Goal: Transaction & Acquisition: Purchase product/service

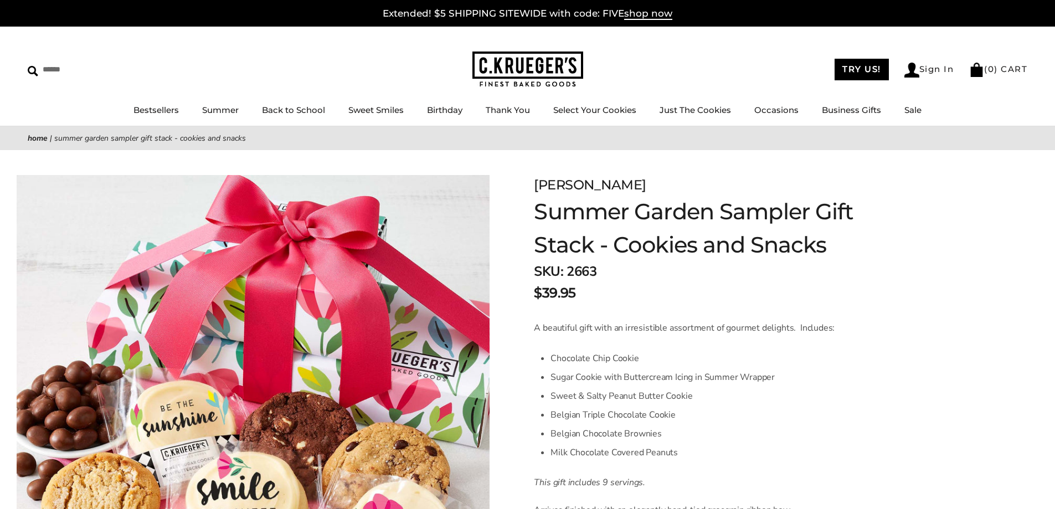
click at [445, 112] on link "Birthday" at bounding box center [444, 110] width 35 height 11
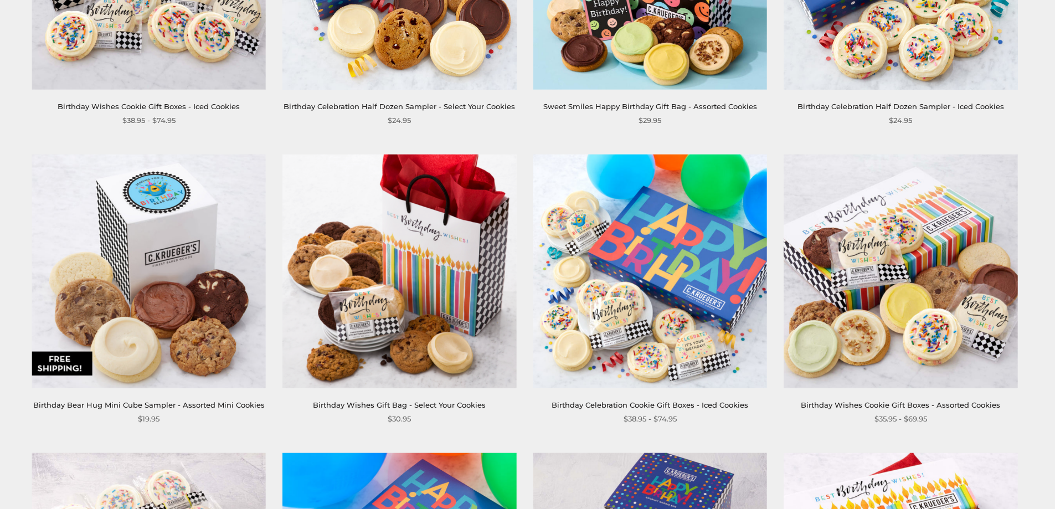
scroll to position [1289, 0]
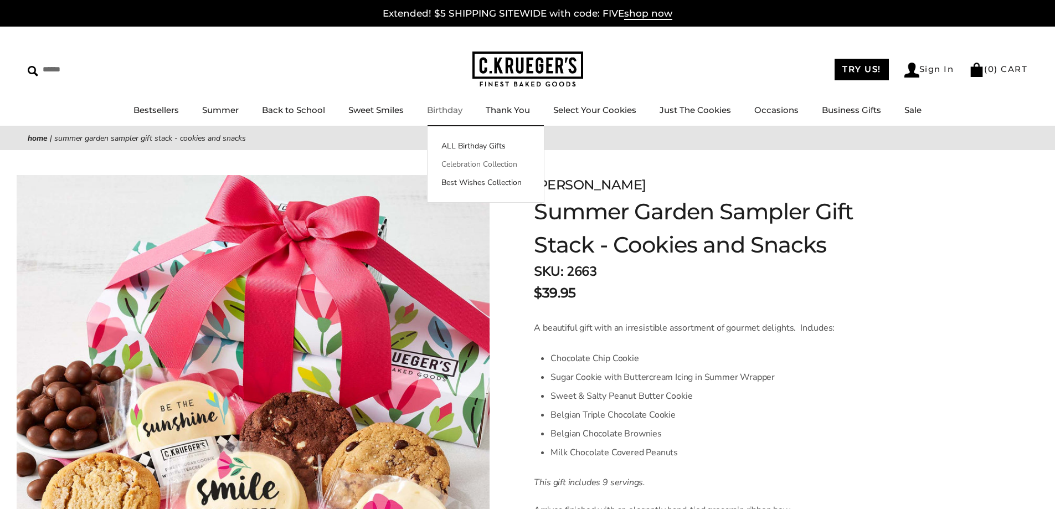
click at [473, 163] on link "Celebration Collection" at bounding box center [486, 164] width 116 height 12
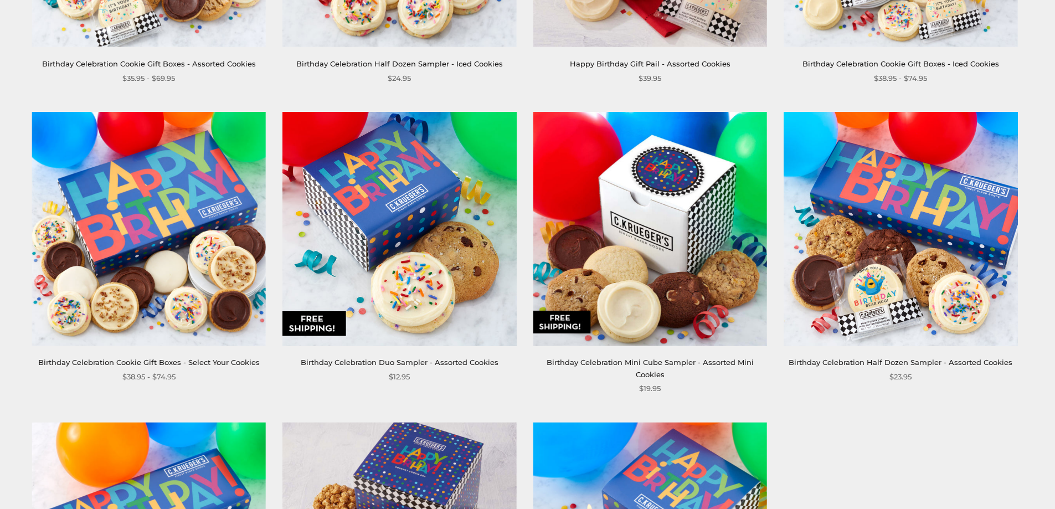
scroll to position [377, 0]
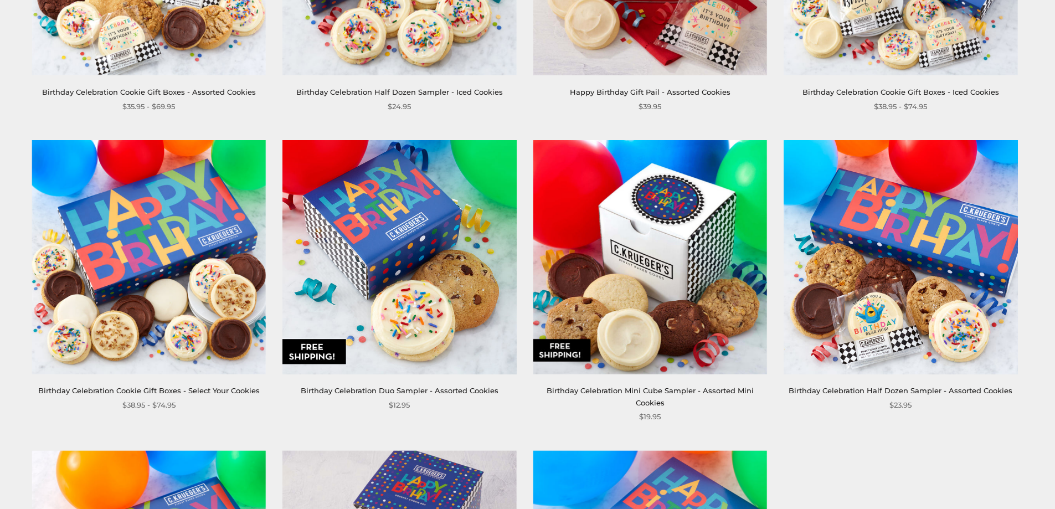
click at [163, 229] on img at bounding box center [149, 257] width 234 height 234
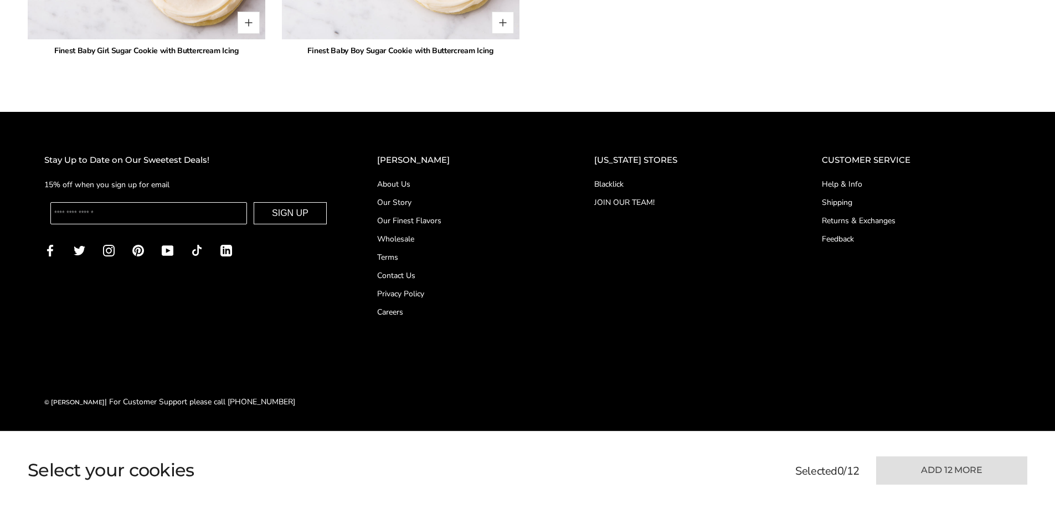
click at [416, 184] on link "About Us" at bounding box center [463, 184] width 173 height 12
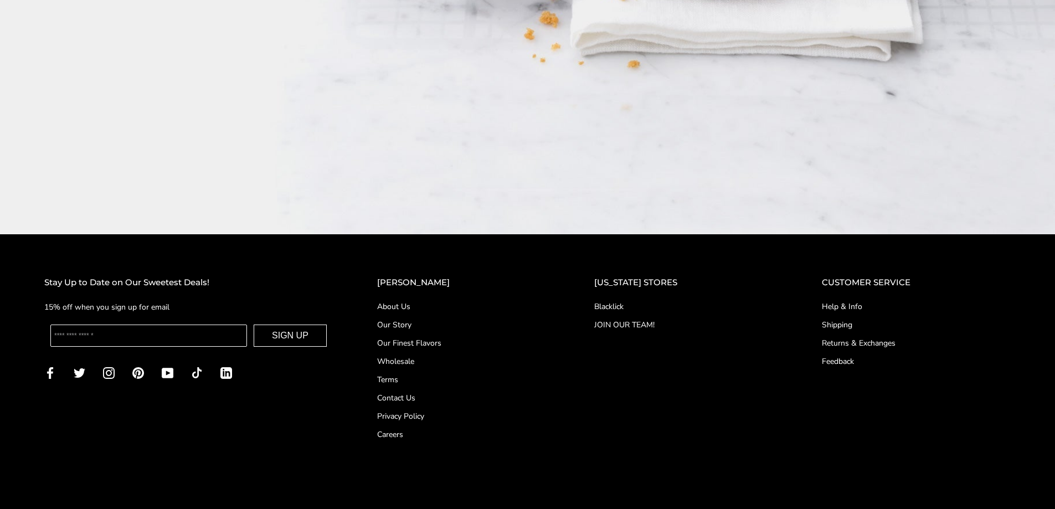
scroll to position [2012, 0]
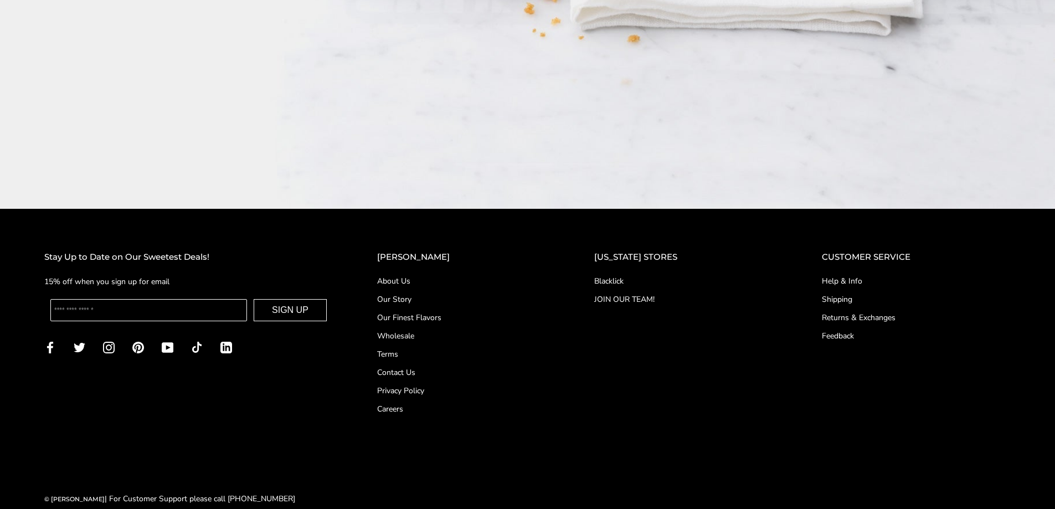
click at [421, 294] on link "Our Story" at bounding box center [463, 300] width 173 height 12
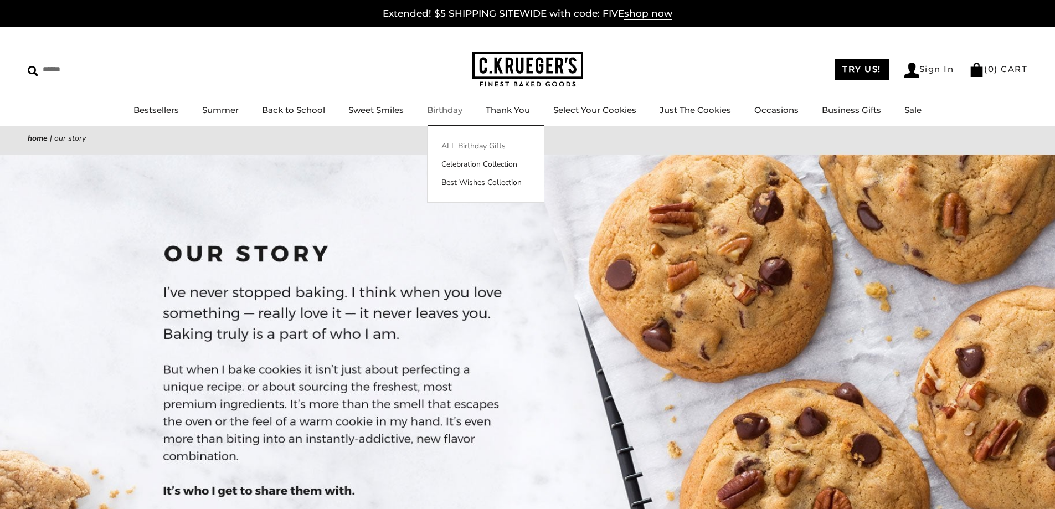
click at [464, 143] on link "ALL Birthday Gifts" at bounding box center [486, 146] width 116 height 12
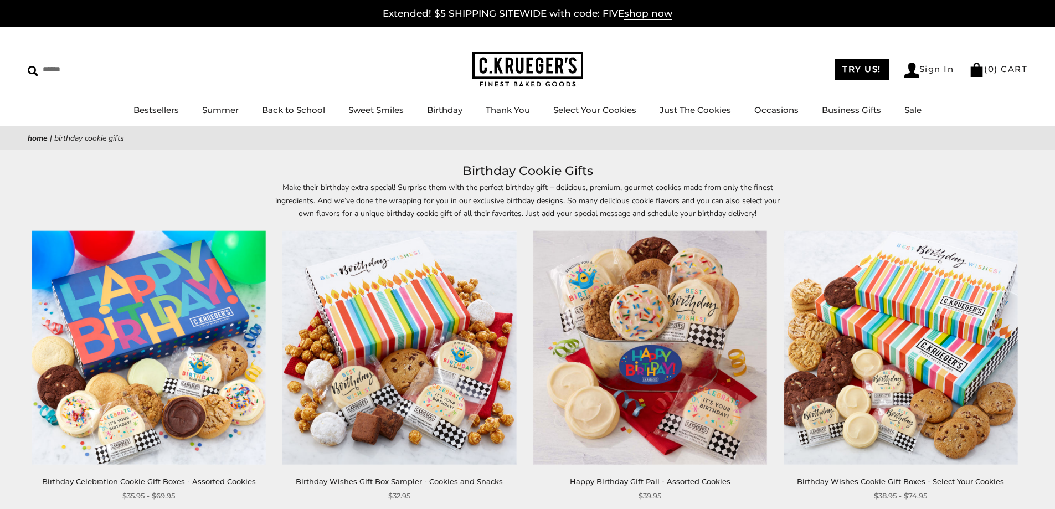
click at [145, 315] on img at bounding box center [149, 348] width 234 height 234
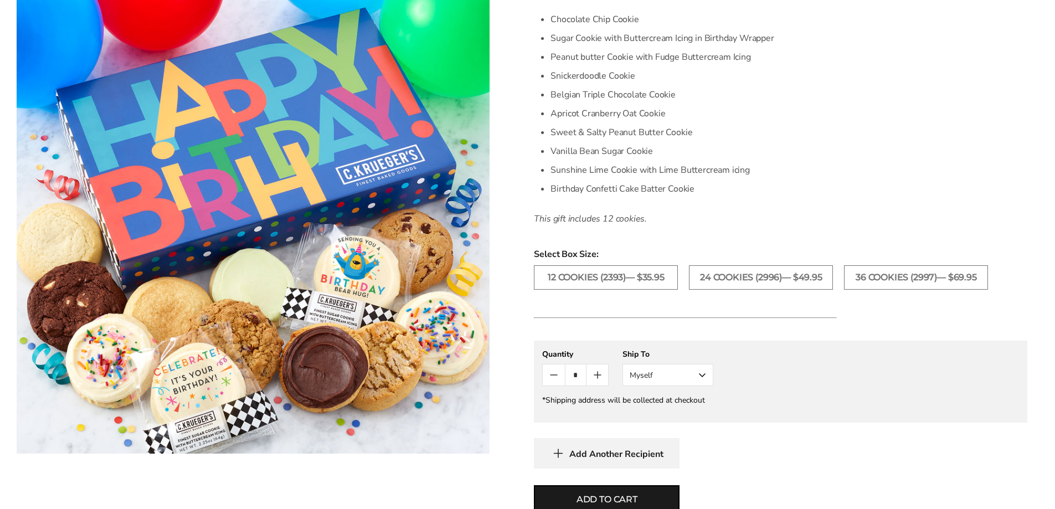
scroll to position [356, 0]
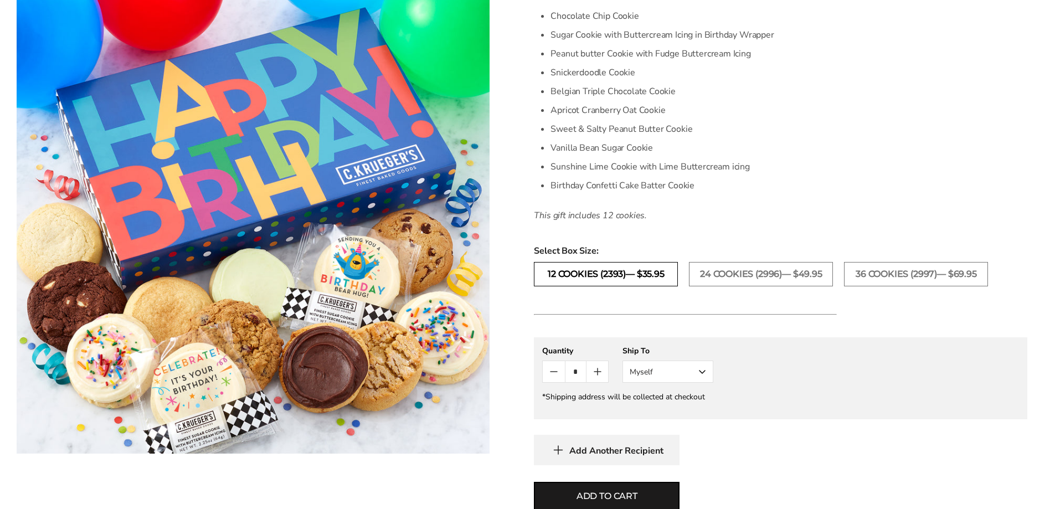
click at [616, 270] on label "12 COOKIES (2393)— $35.95" at bounding box center [606, 274] width 144 height 24
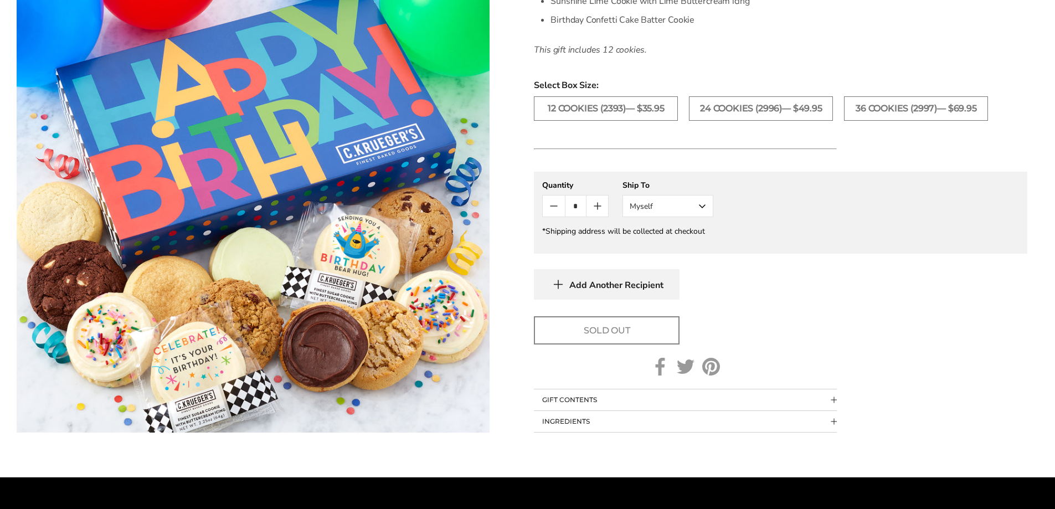
scroll to position [529, 0]
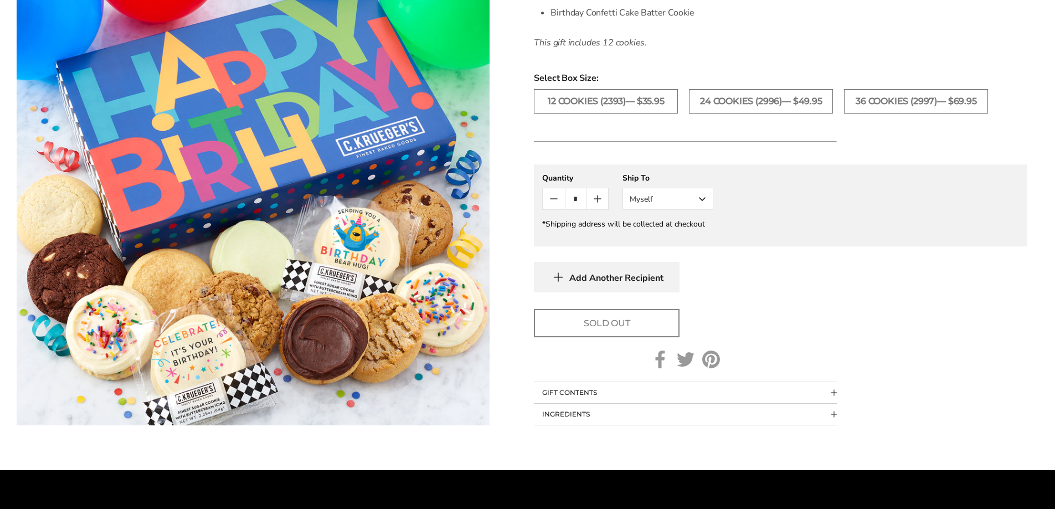
click at [675, 198] on button "Myself" at bounding box center [668, 199] width 91 height 22
click at [691, 239] on button "Other Recipient" at bounding box center [668, 240] width 90 height 20
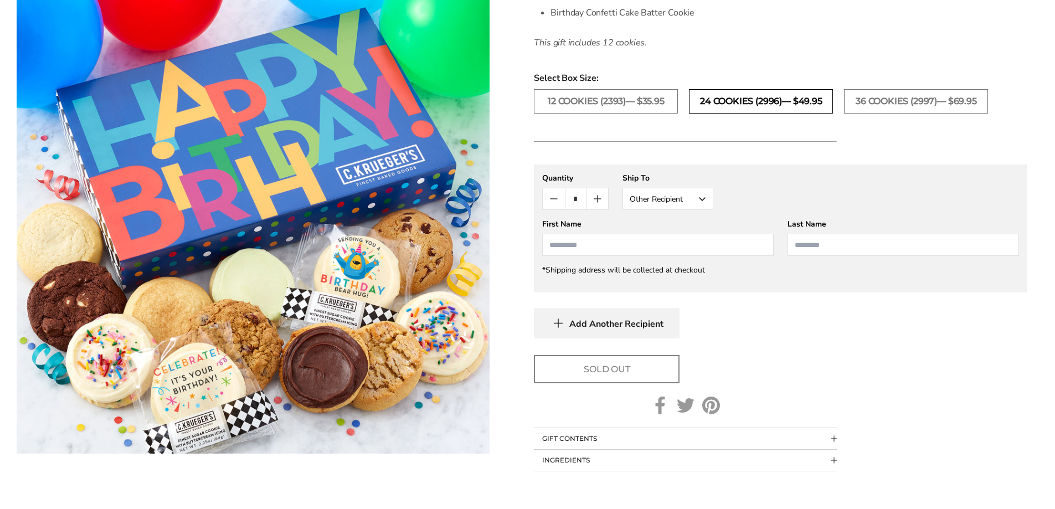
click at [748, 102] on label "24 COOKIES (2996)— $49.95" at bounding box center [761, 101] width 144 height 24
click at [875, 96] on label "36 COOKIES (2997)— $69.95" at bounding box center [916, 101] width 144 height 24
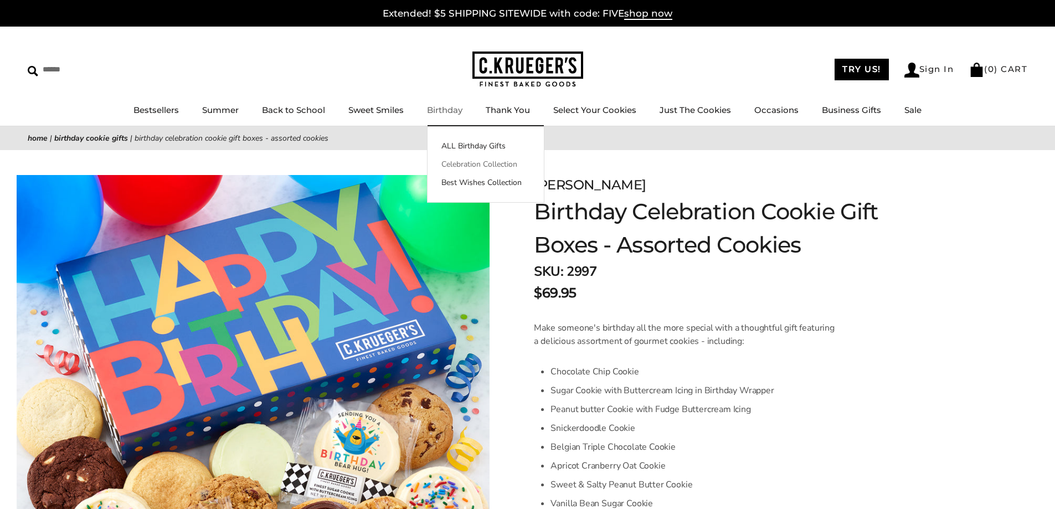
click at [464, 163] on link "Celebration Collection" at bounding box center [486, 164] width 116 height 12
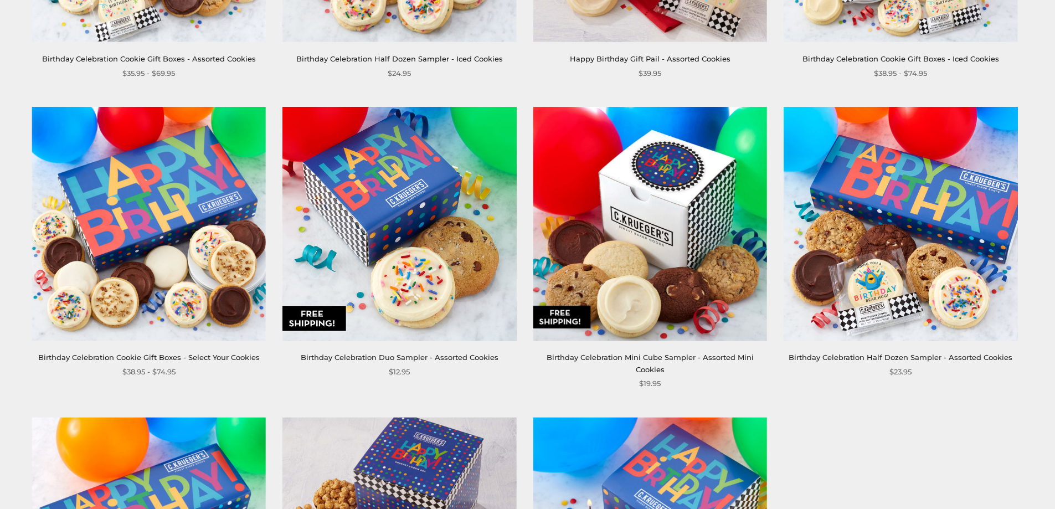
scroll to position [426, 0]
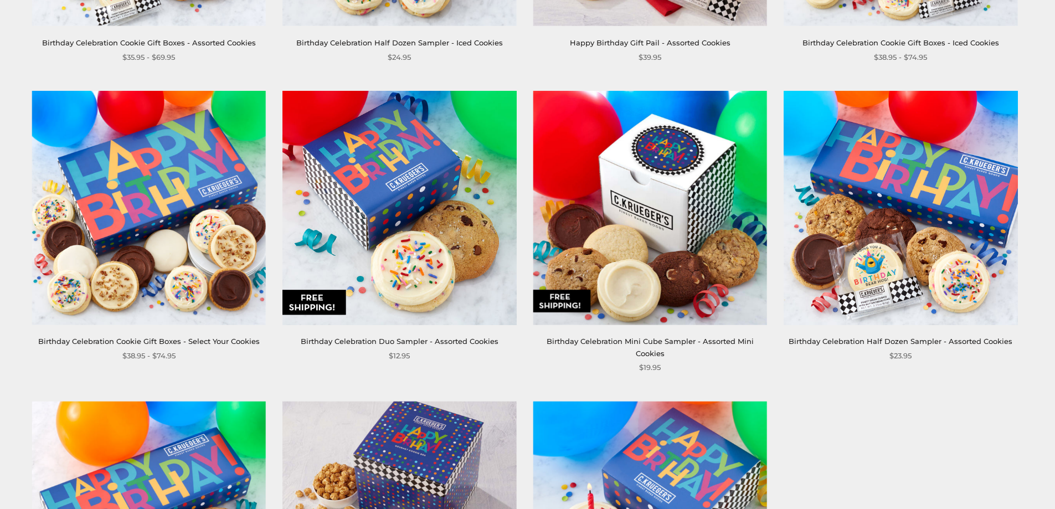
click at [165, 229] on img at bounding box center [149, 208] width 234 height 234
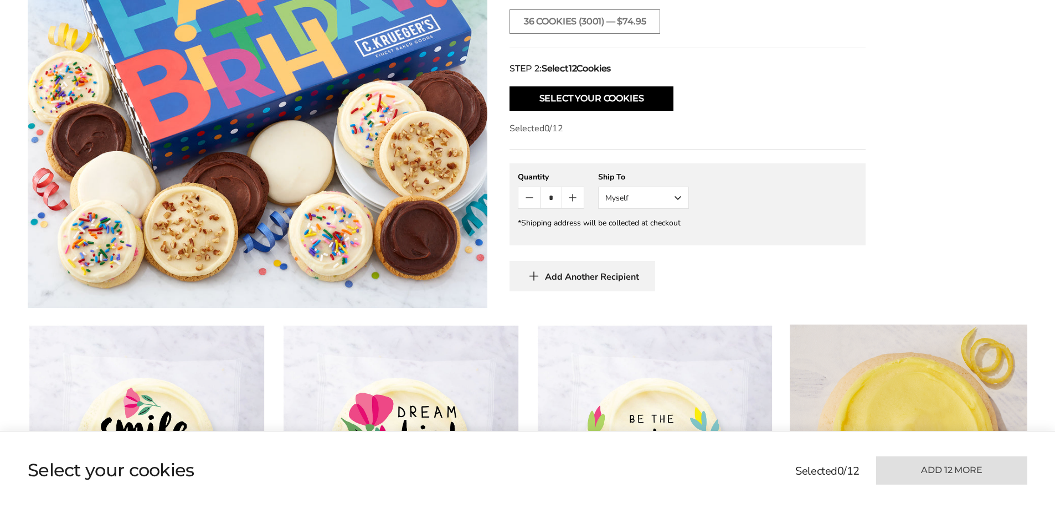
scroll to position [442, 0]
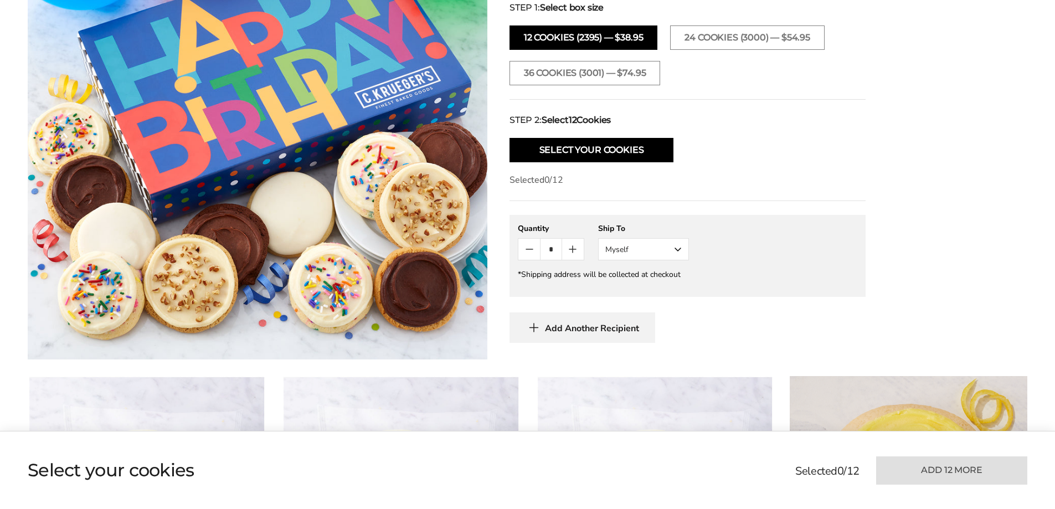
drag, startPoint x: 1059, startPoint y: 60, endPoint x: 1059, endPoint y: 119, distance: 58.7
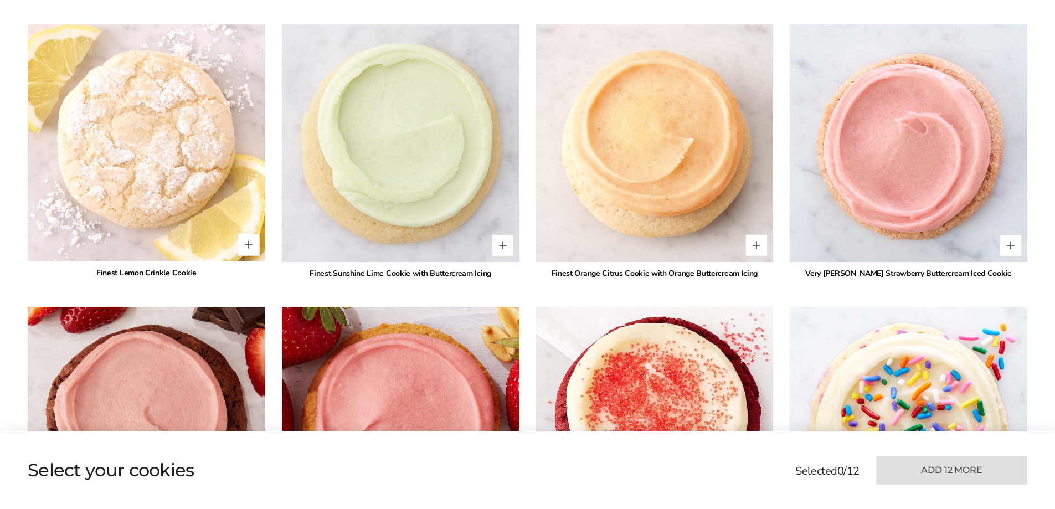
scroll to position [1157, 0]
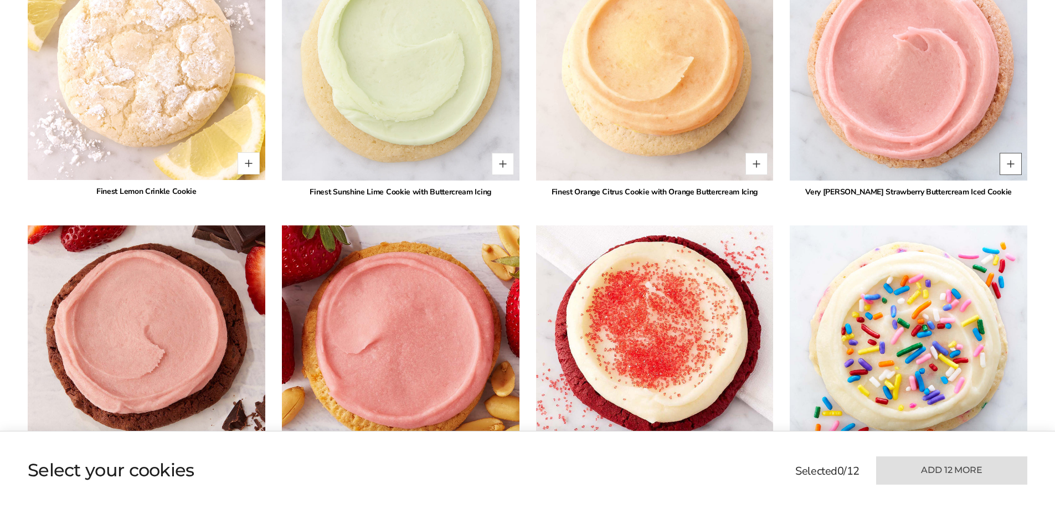
click at [1012, 162] on button "Quantity button plus" at bounding box center [1011, 164] width 22 height 22
type input "*"
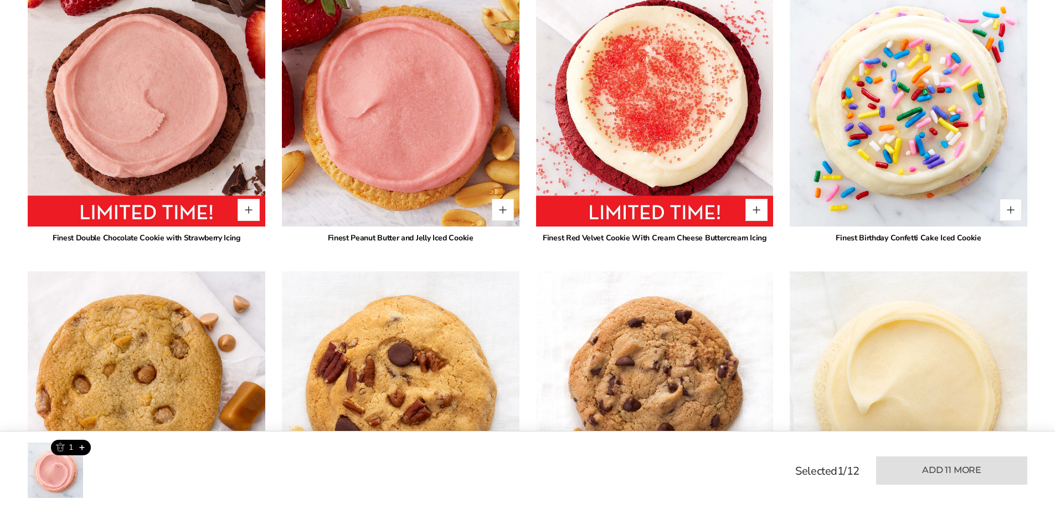
scroll to position [1372, 0]
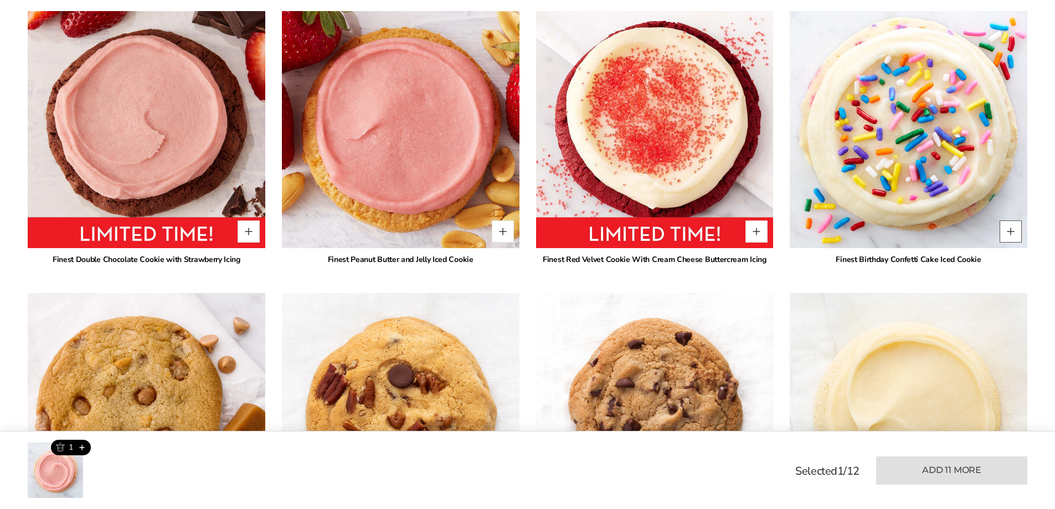
click at [1009, 228] on button "Quantity button plus" at bounding box center [1011, 231] width 22 height 22
type input "*"
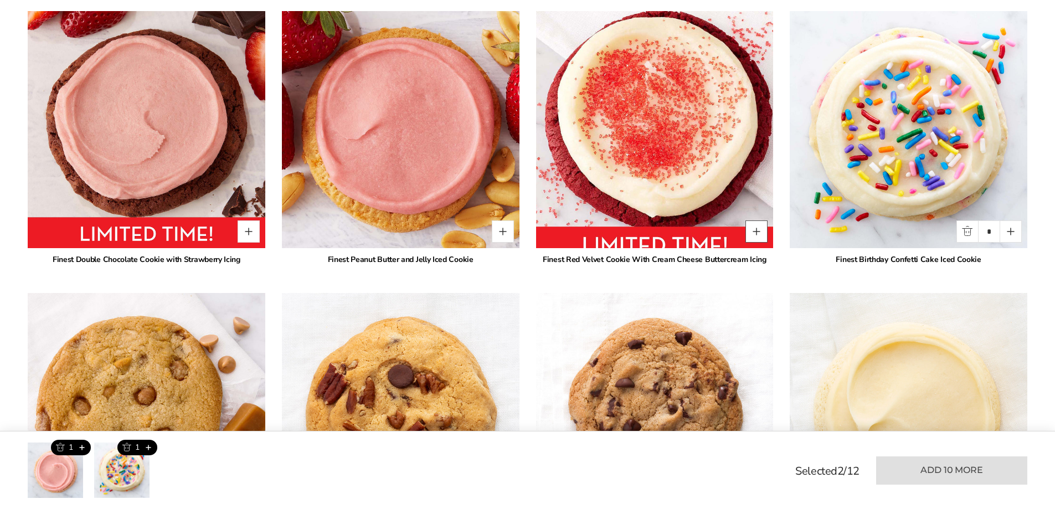
click at [756, 233] on button "Quantity button plus" at bounding box center [757, 231] width 22 height 22
type input "*"
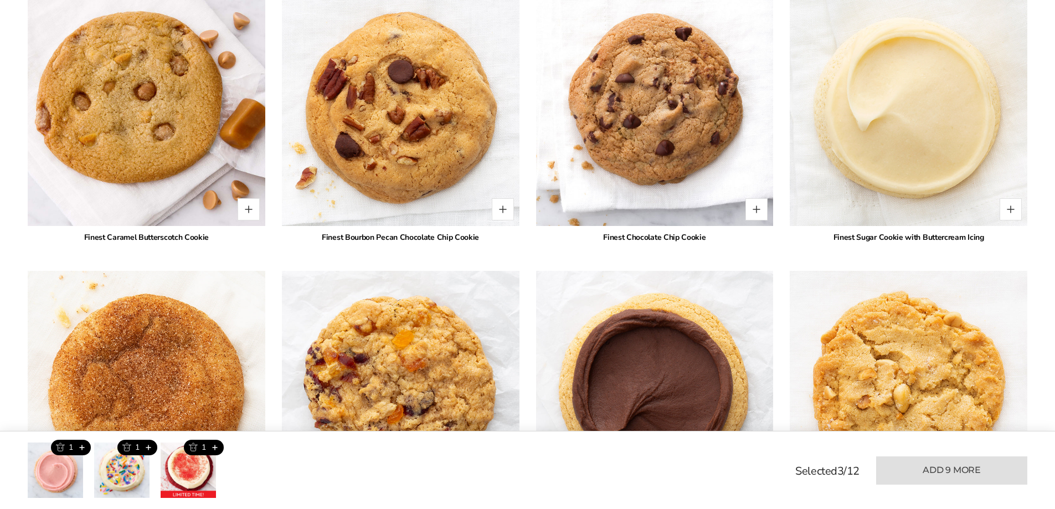
scroll to position [1732, 0]
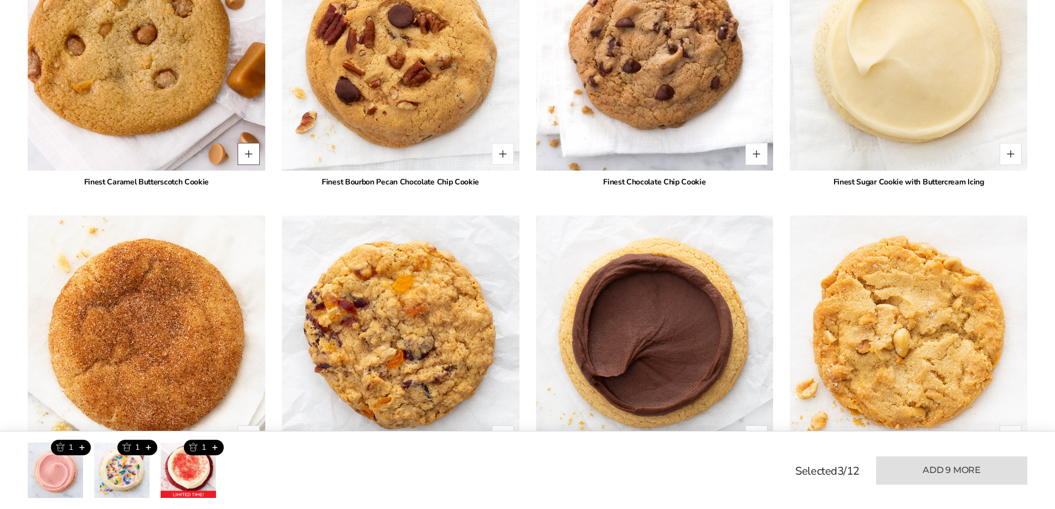
click at [248, 151] on button "Quantity button plus" at bounding box center [249, 154] width 22 height 22
type input "*"
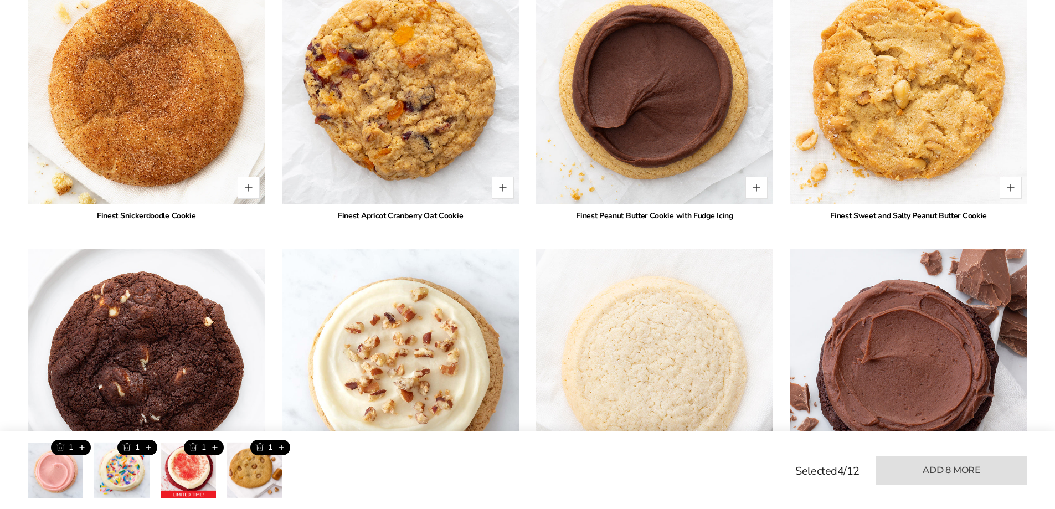
scroll to position [1989, 0]
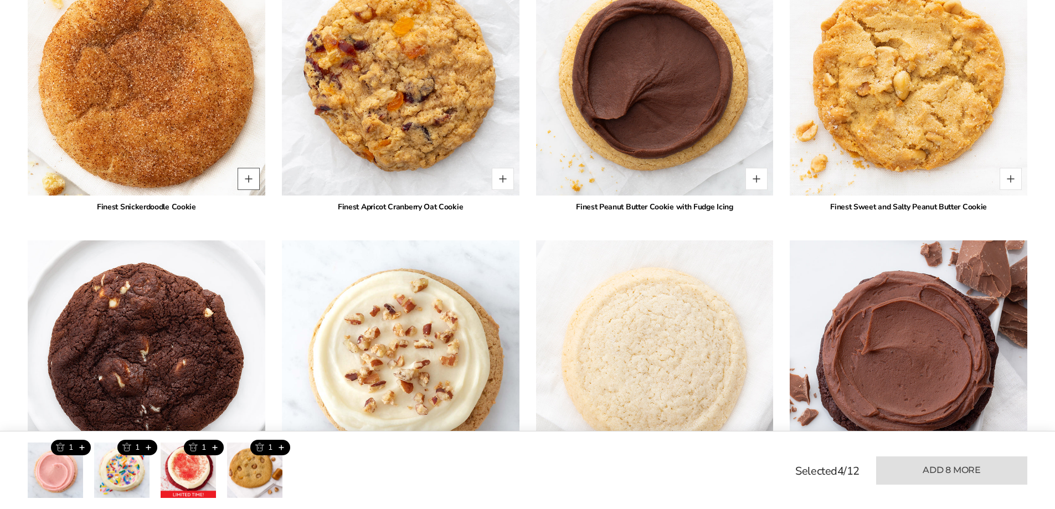
click at [252, 182] on button "Quantity button plus" at bounding box center [249, 179] width 22 height 22
type input "*"
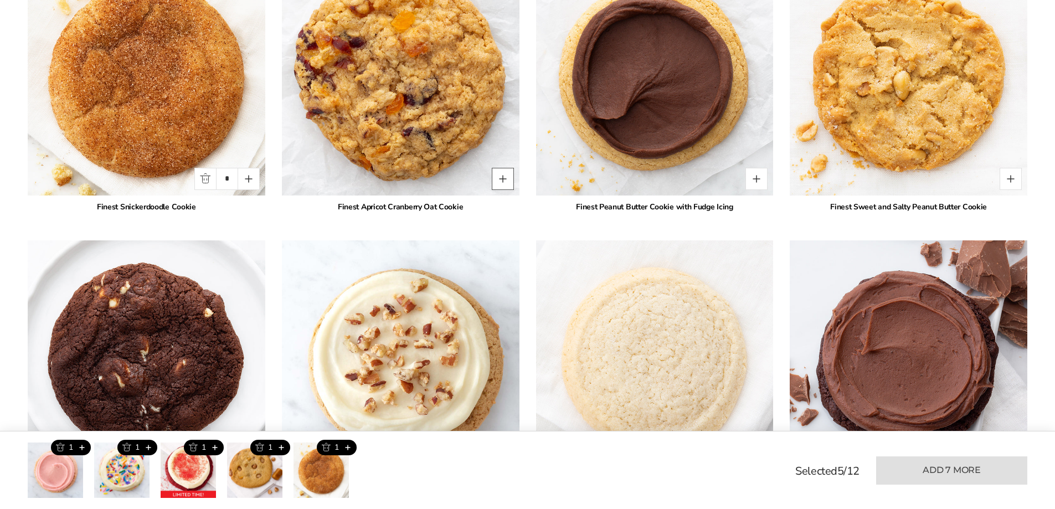
click at [500, 181] on button "Quantity button plus" at bounding box center [503, 179] width 22 height 22
type input "*"
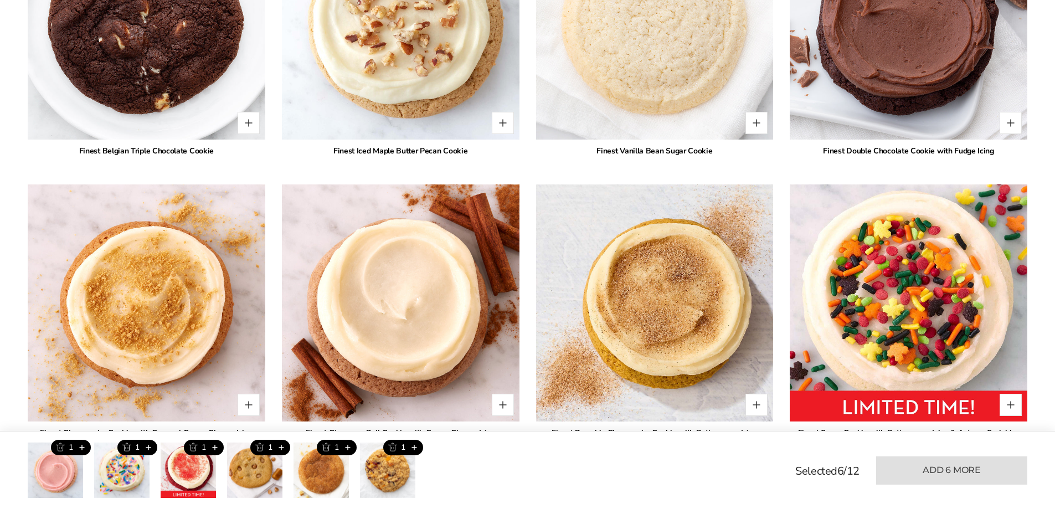
scroll to position [2474, 0]
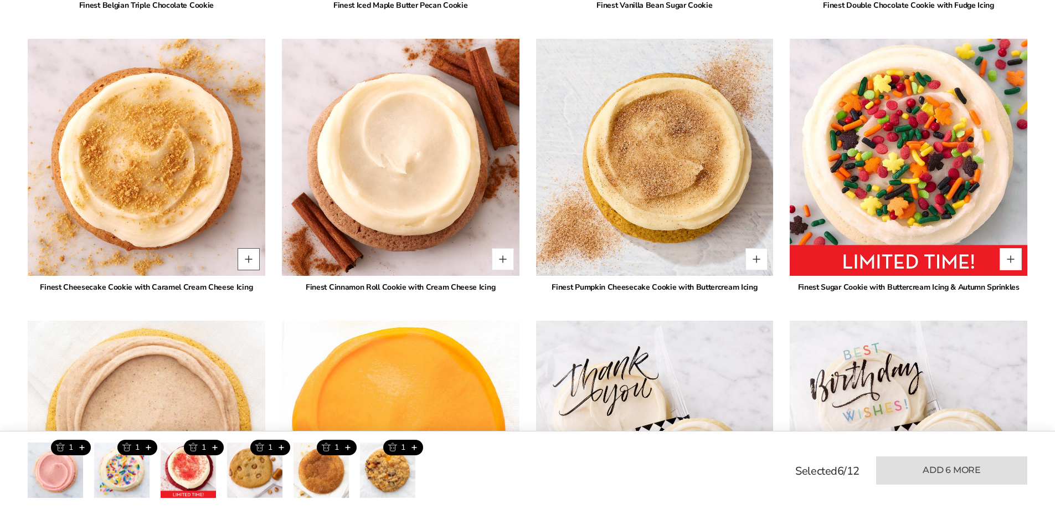
click at [257, 259] on button "Quantity button plus" at bounding box center [249, 259] width 22 height 22
type input "*"
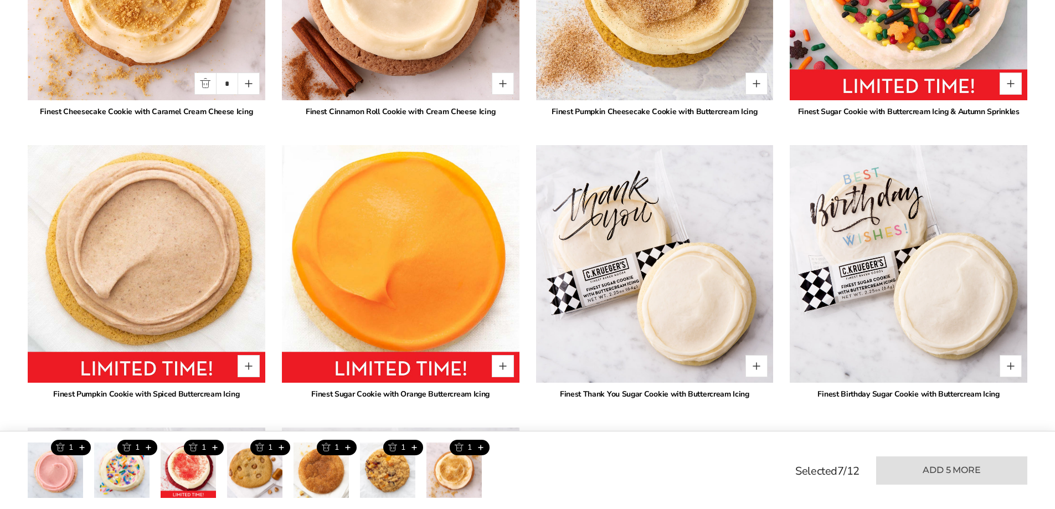
scroll to position [2692, 0]
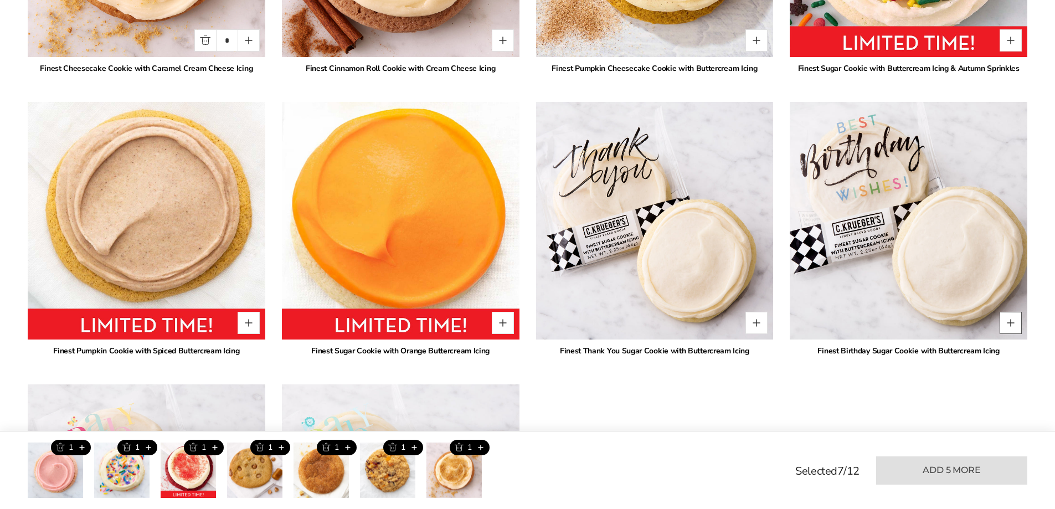
click at [1013, 325] on button "Quantity button plus" at bounding box center [1011, 323] width 22 height 22
type input "*"
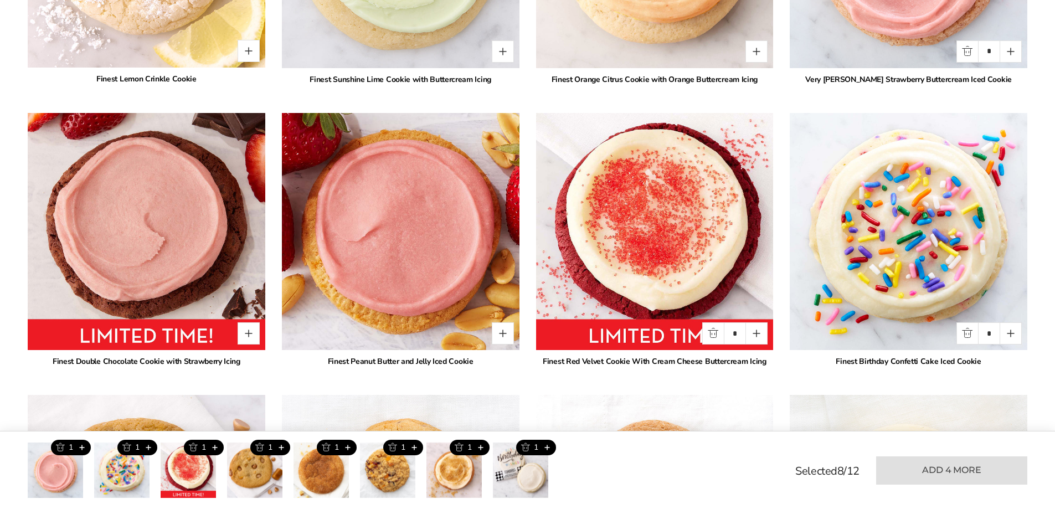
scroll to position [1279, 0]
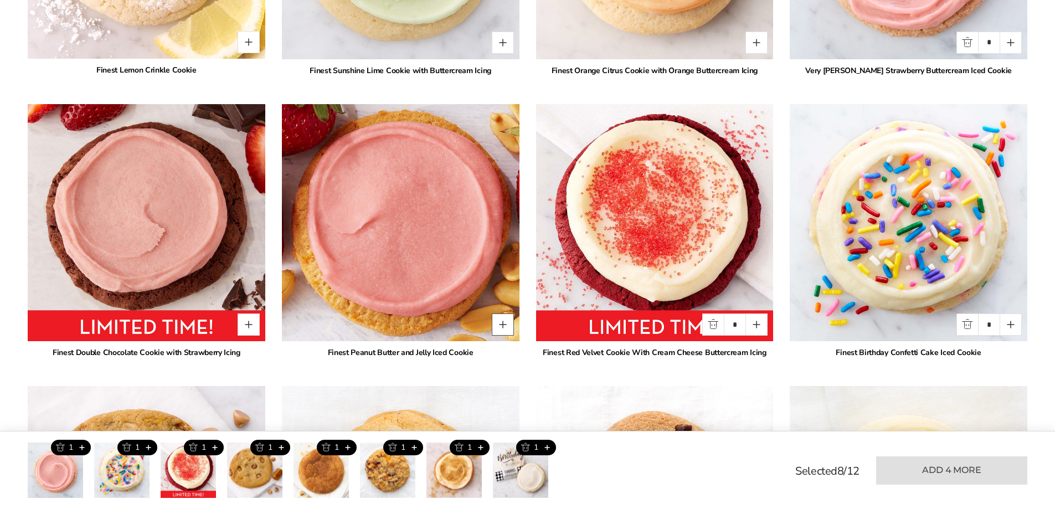
click at [501, 324] on button "Quantity button plus" at bounding box center [503, 325] width 22 height 22
type input "*"
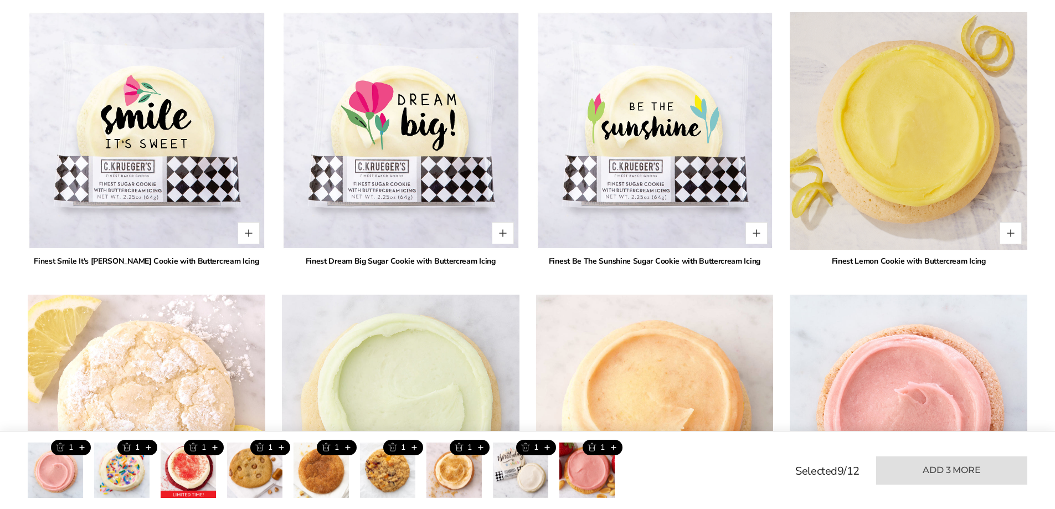
scroll to position [777, 0]
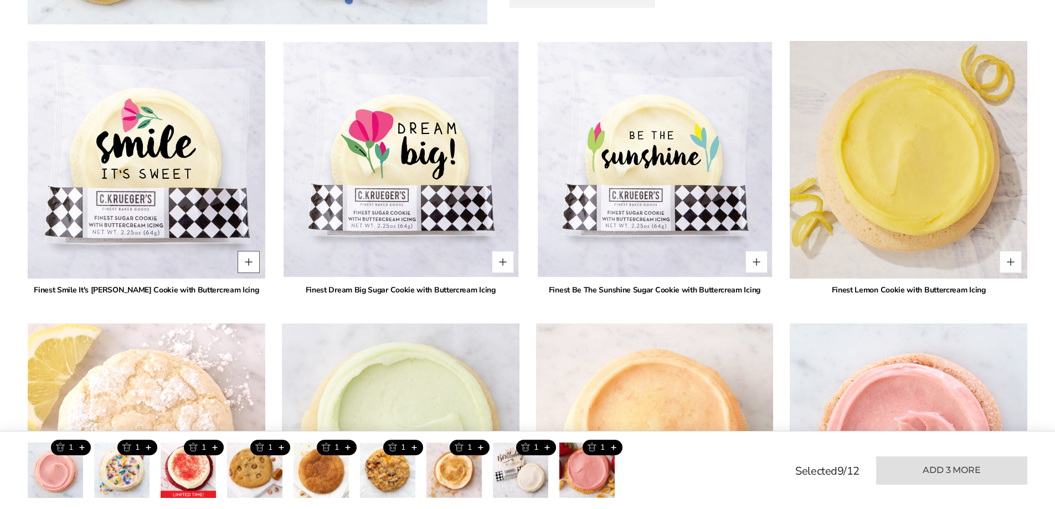
click at [248, 266] on button "Quantity button plus" at bounding box center [249, 262] width 22 height 22
type input "*"
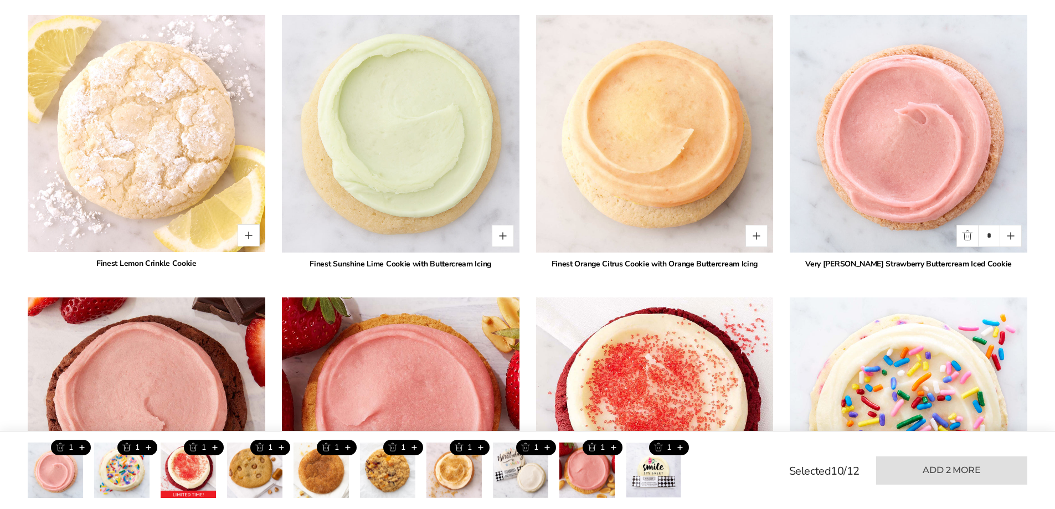
scroll to position [1098, 0]
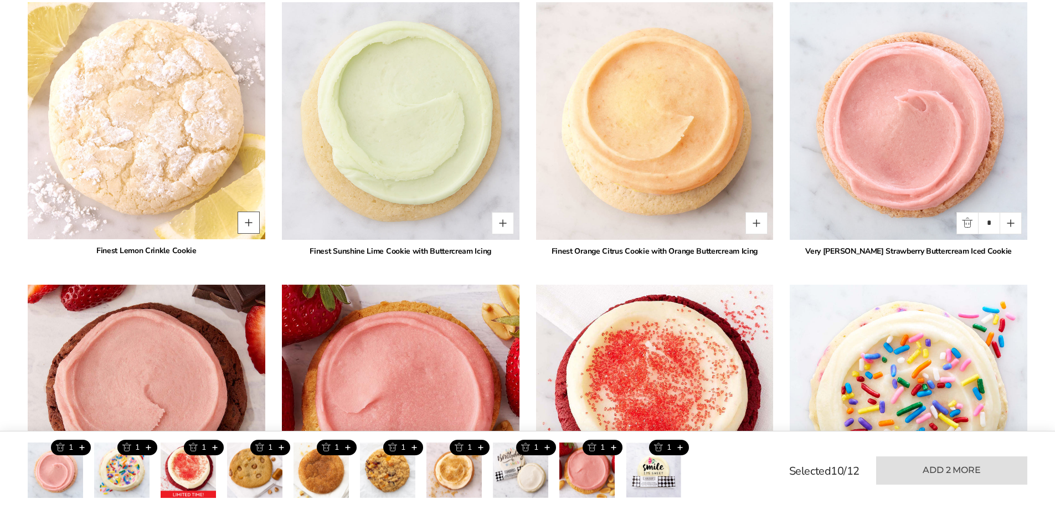
click at [252, 220] on button "Quantity button plus" at bounding box center [249, 223] width 22 height 22
type input "*"
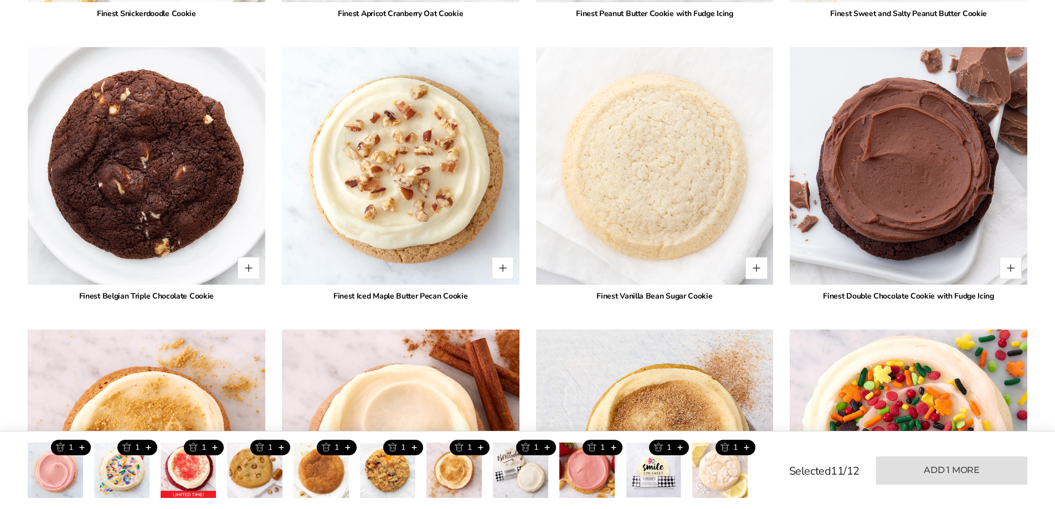
scroll to position [2187, 0]
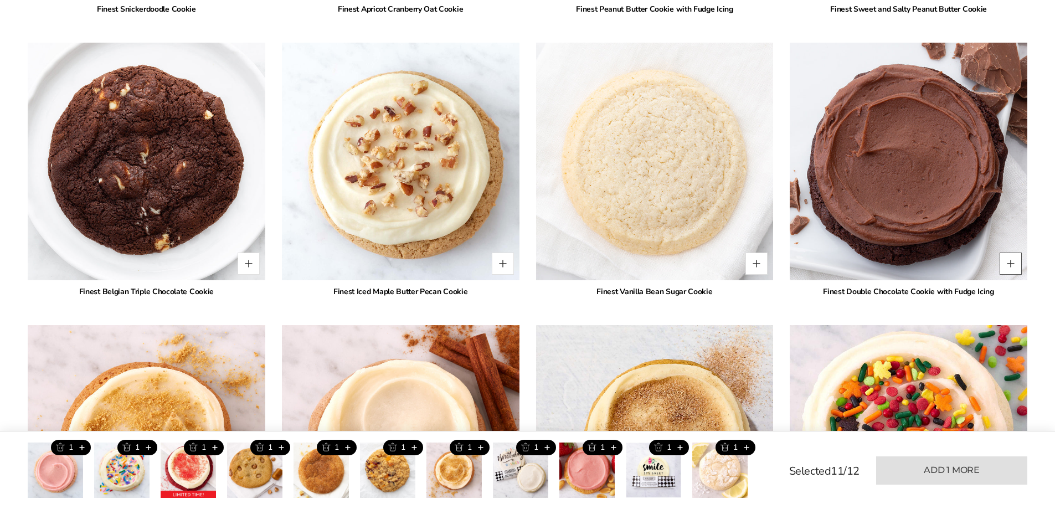
click at [1007, 264] on button "Quantity button plus" at bounding box center [1011, 264] width 22 height 22
type input "*"
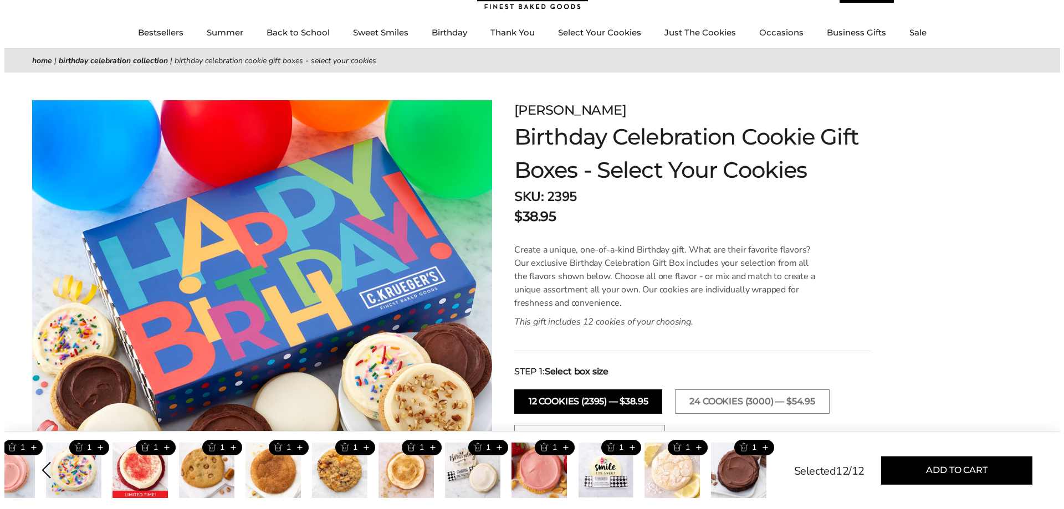
scroll to position [0, 0]
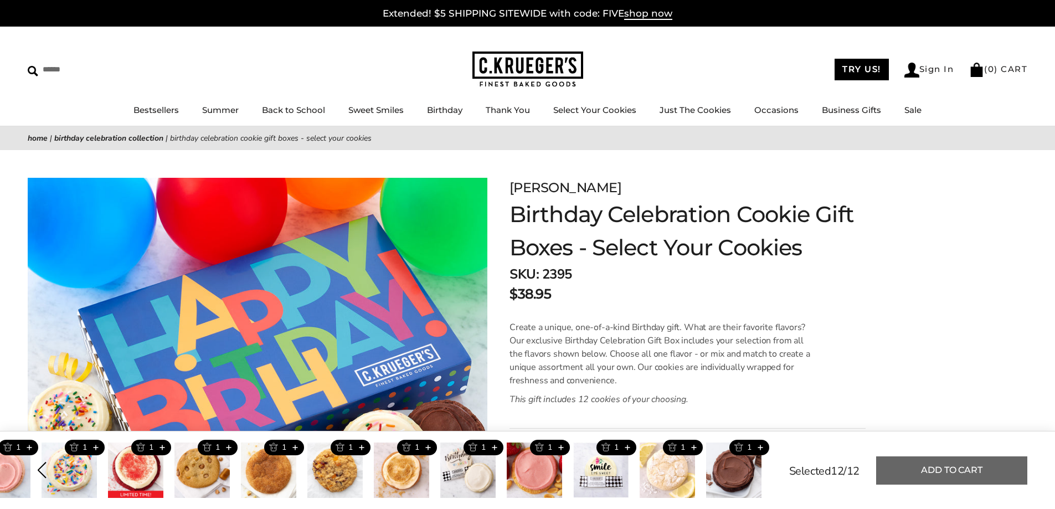
click at [945, 468] on button "Add to cart" at bounding box center [951, 471] width 151 height 28
type input "*"
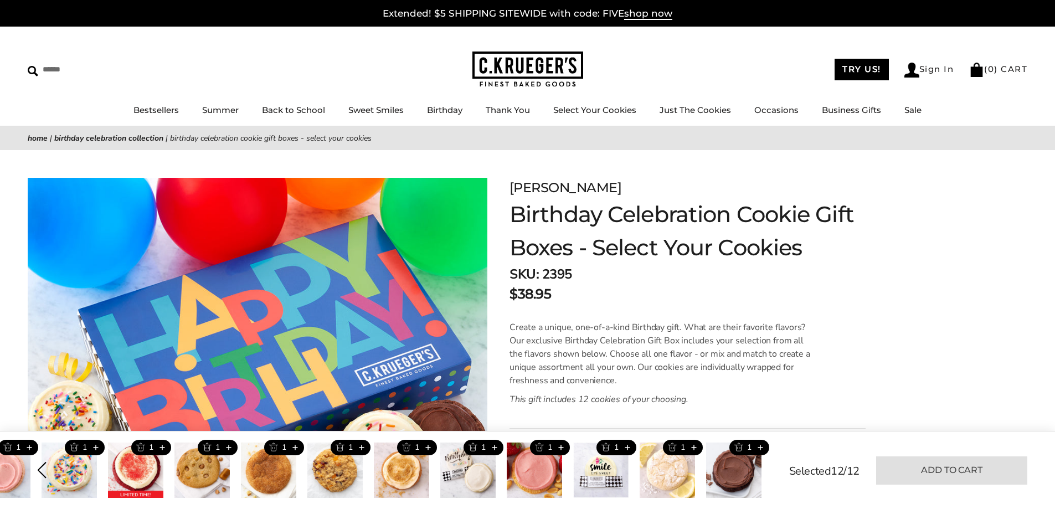
type input "*"
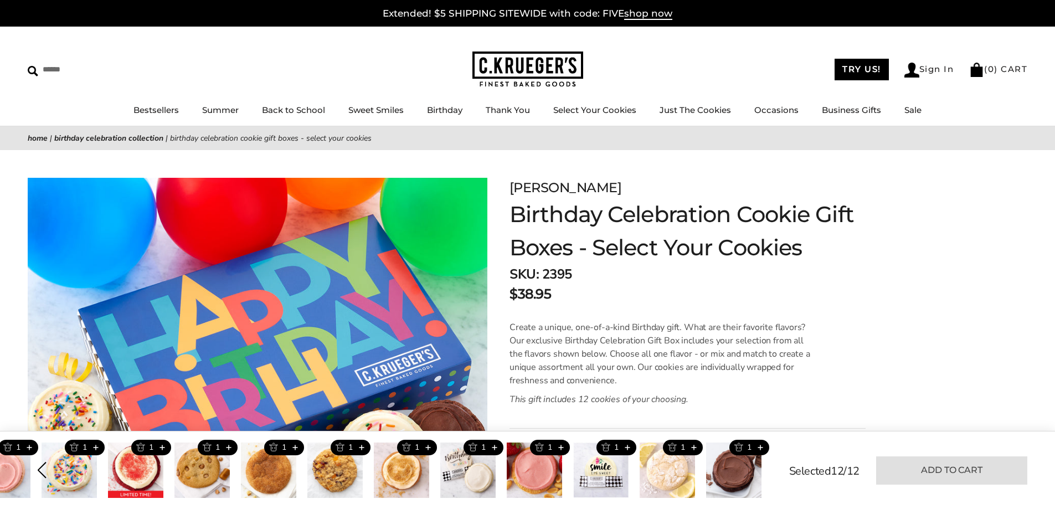
type input "*"
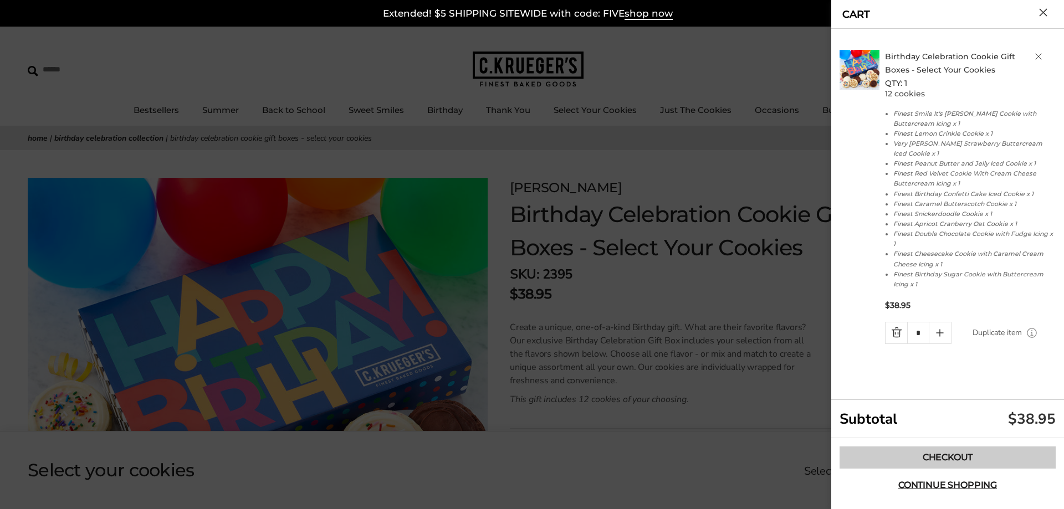
click at [934, 458] on link "Checkout" at bounding box center [947, 458] width 216 height 22
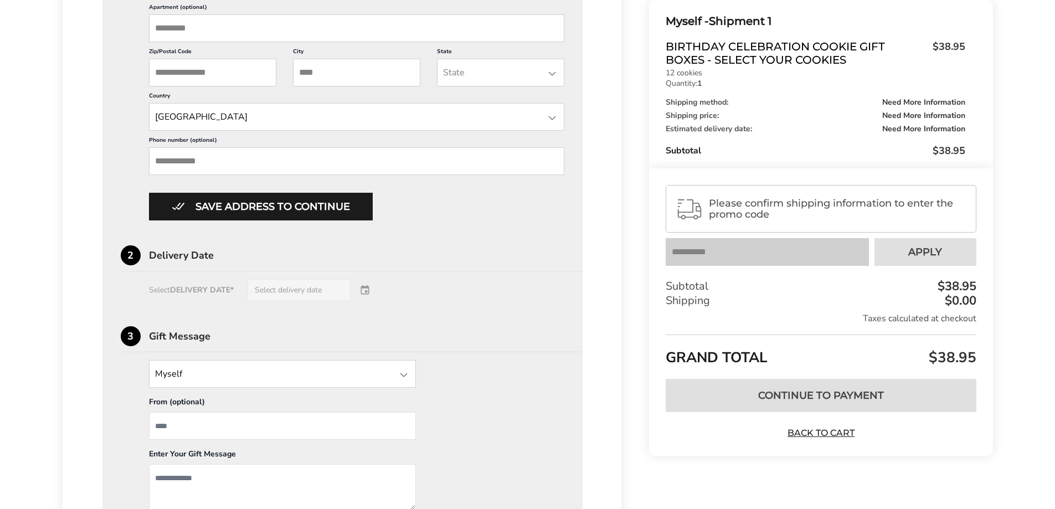
scroll to position [542, 0]
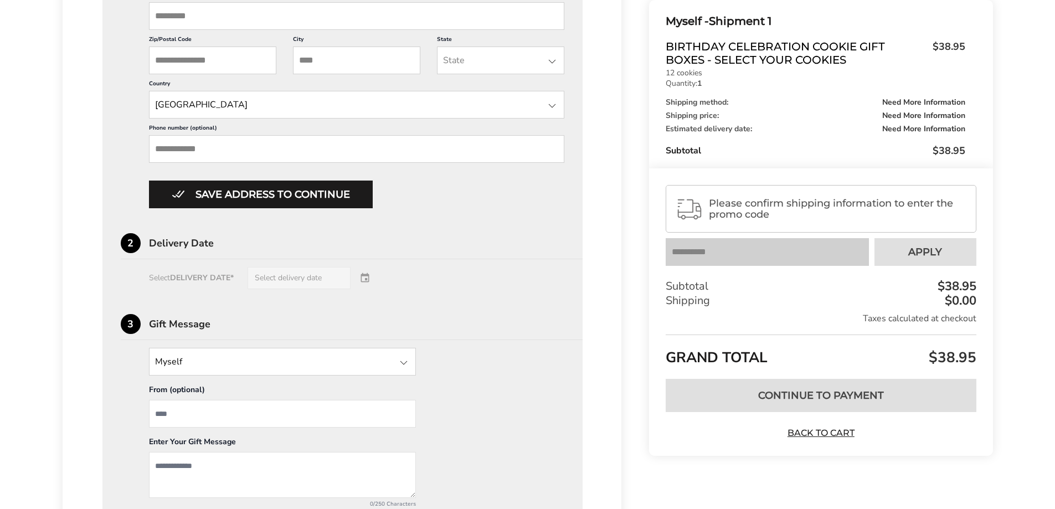
click at [225, 363] on input "State" at bounding box center [282, 362] width 267 height 28
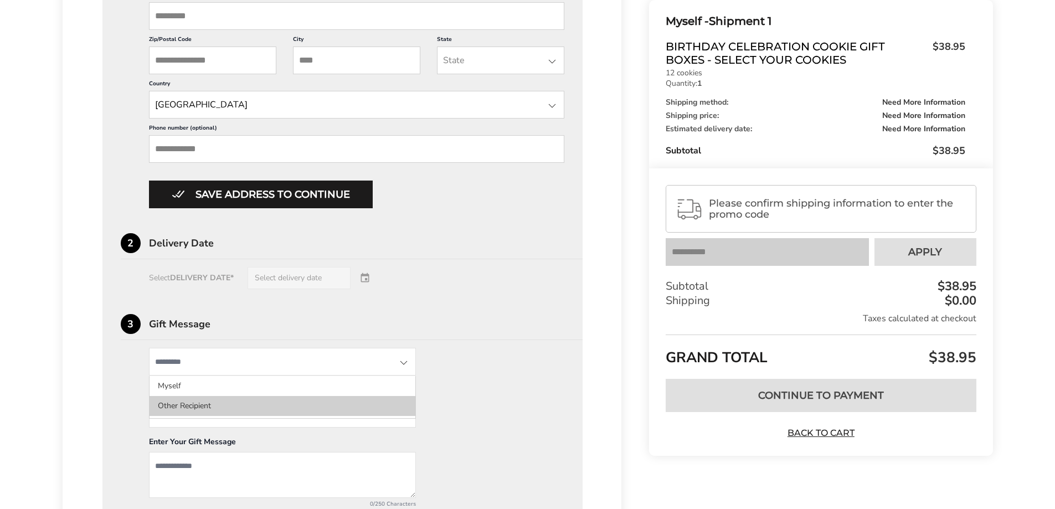
click at [366, 407] on li "Other Recipient" at bounding box center [283, 406] width 266 height 20
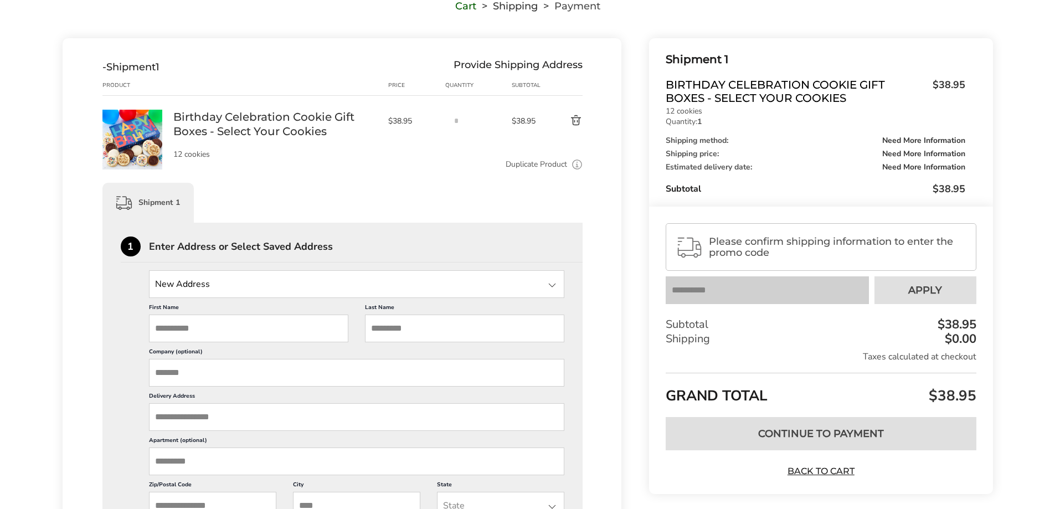
scroll to position [0, 0]
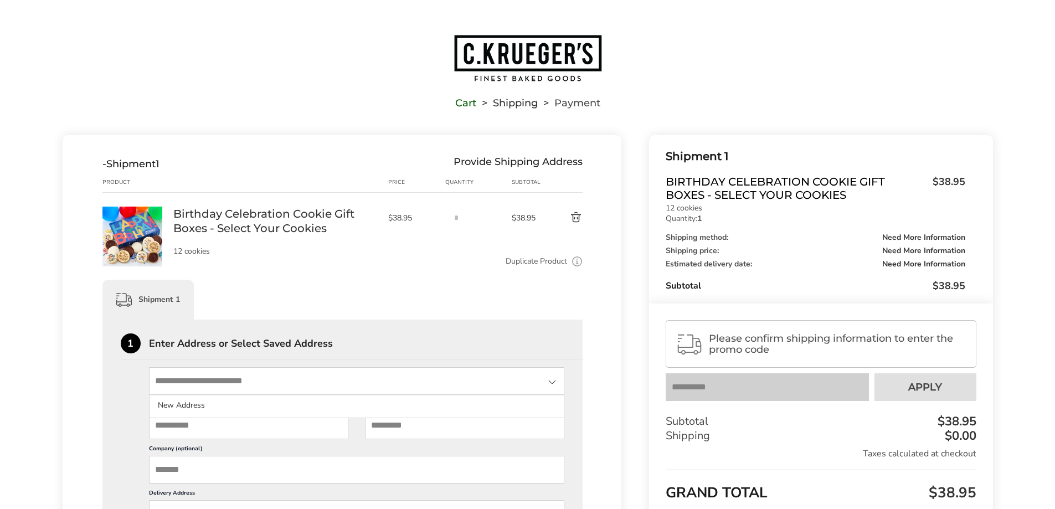
click at [177, 381] on input "State" at bounding box center [357, 381] width 416 height 28
click at [179, 427] on input "First Name" at bounding box center [248, 426] width 199 height 28
type input "*"
click at [202, 380] on input "State" at bounding box center [357, 381] width 416 height 28
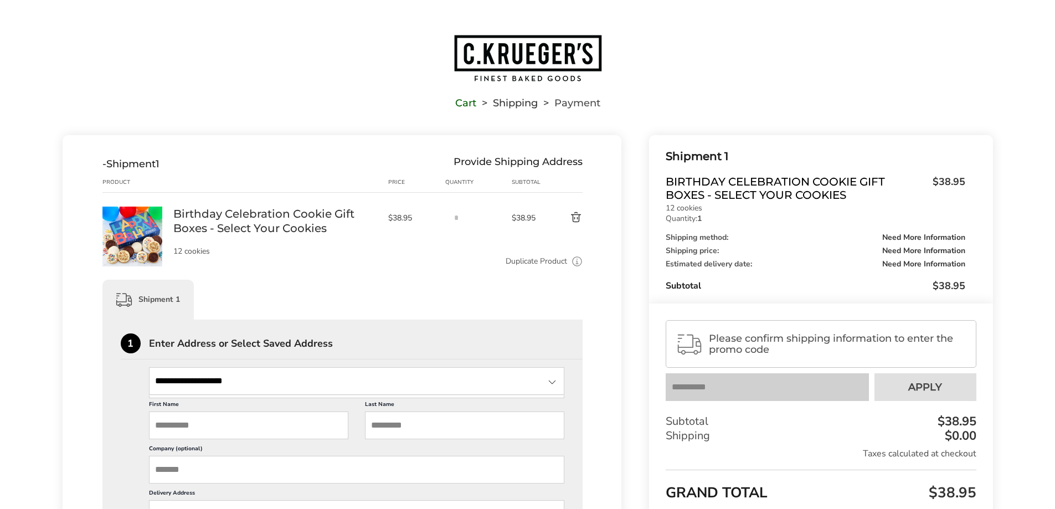
type input "**********"
type input "*****"
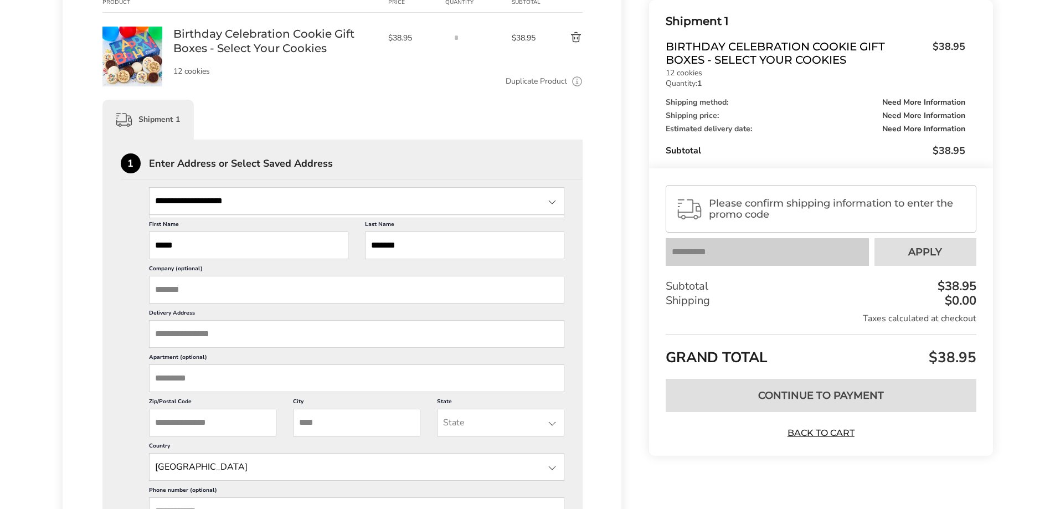
scroll to position [192, 0]
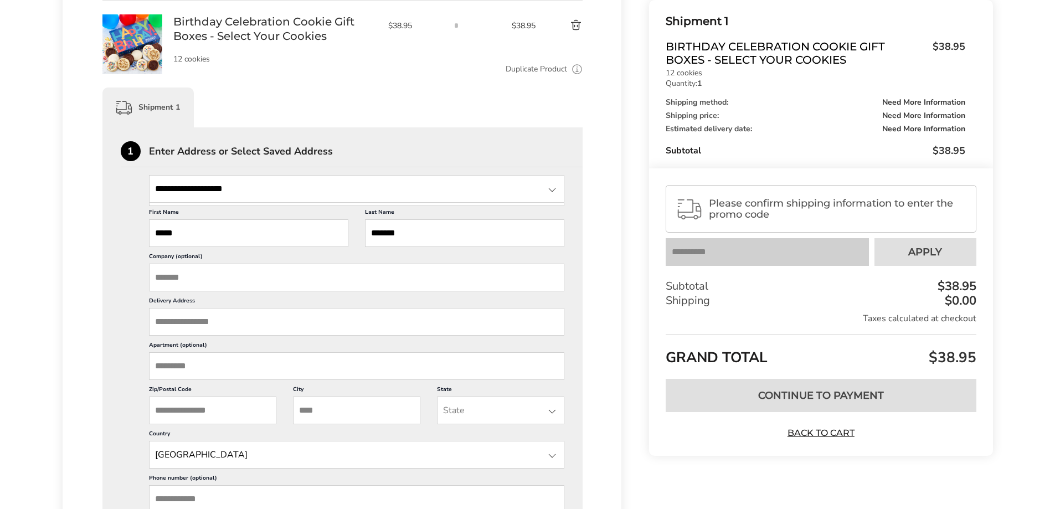
type input "*******"
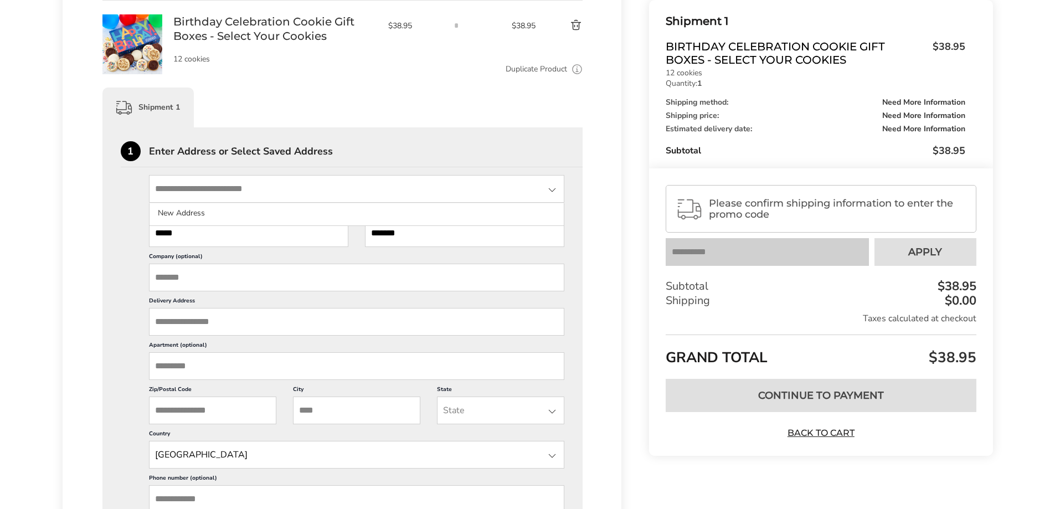
click at [251, 193] on input "State" at bounding box center [357, 189] width 416 height 28
click at [132, 230] on div "New Address New Address First Name ***** This is a required field Last Name ***…" at bounding box center [343, 366] width 444 height 383
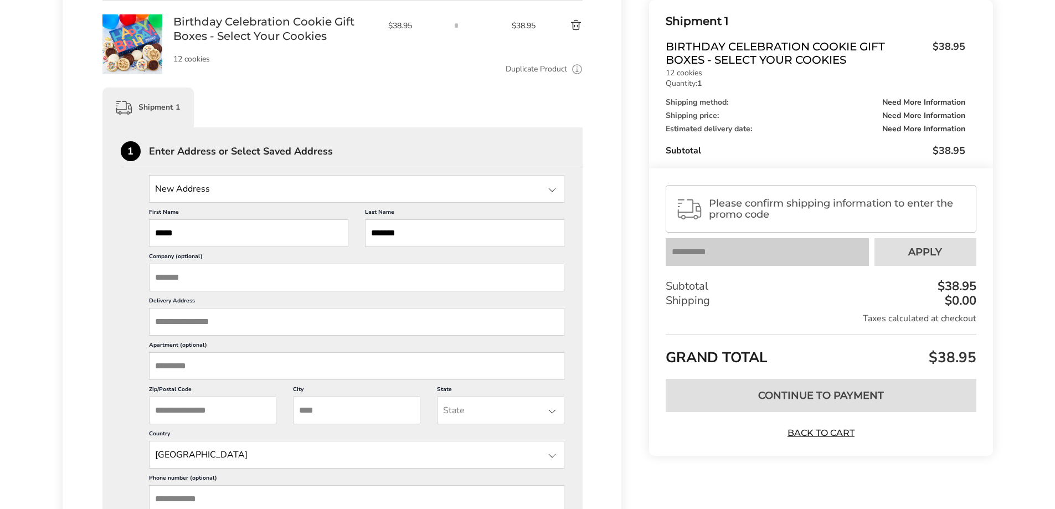
click at [225, 330] on input "Delivery Address" at bounding box center [357, 322] width 416 height 28
click at [260, 344] on span "Asheville NC 28806" at bounding box center [244, 345] width 58 height 8
type input "**********"
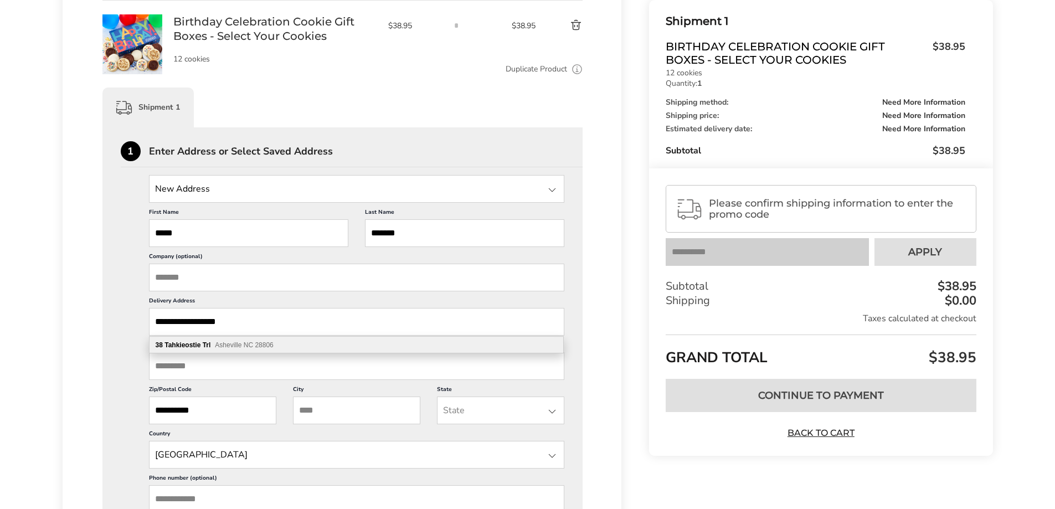
type input "*********"
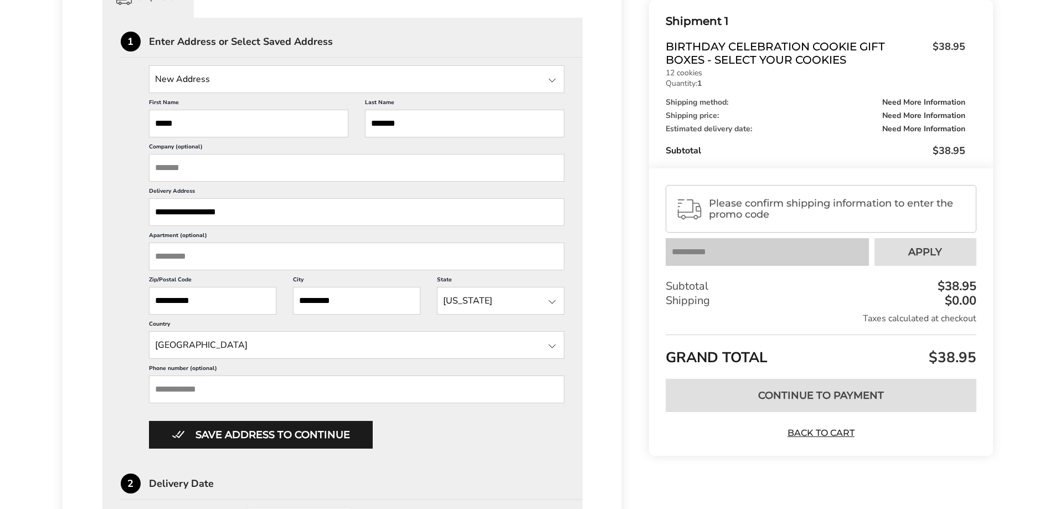
scroll to position [307, 0]
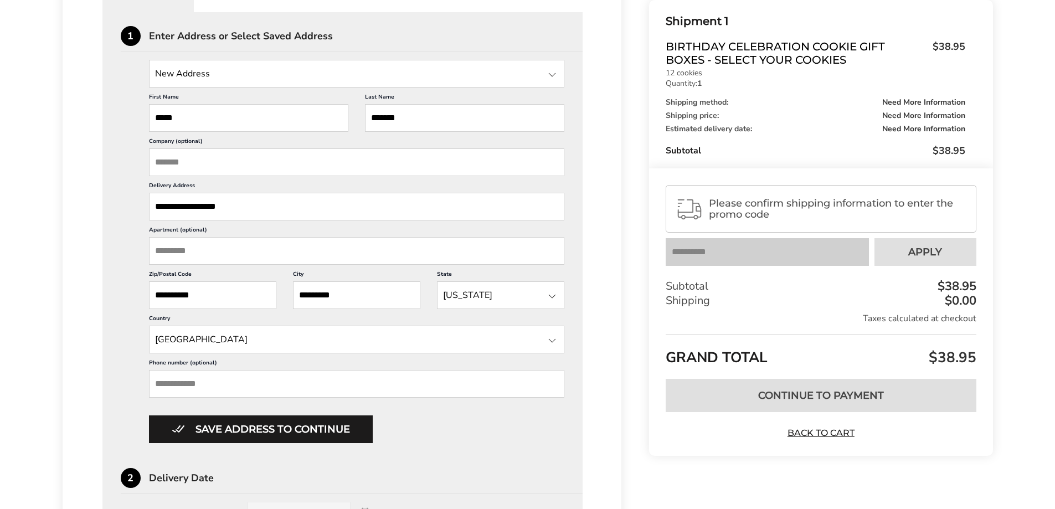
click at [190, 375] on input "Phone number (optional)" at bounding box center [357, 384] width 416 height 28
click at [168, 379] on input "Phone number (optional)" at bounding box center [357, 384] width 416 height 28
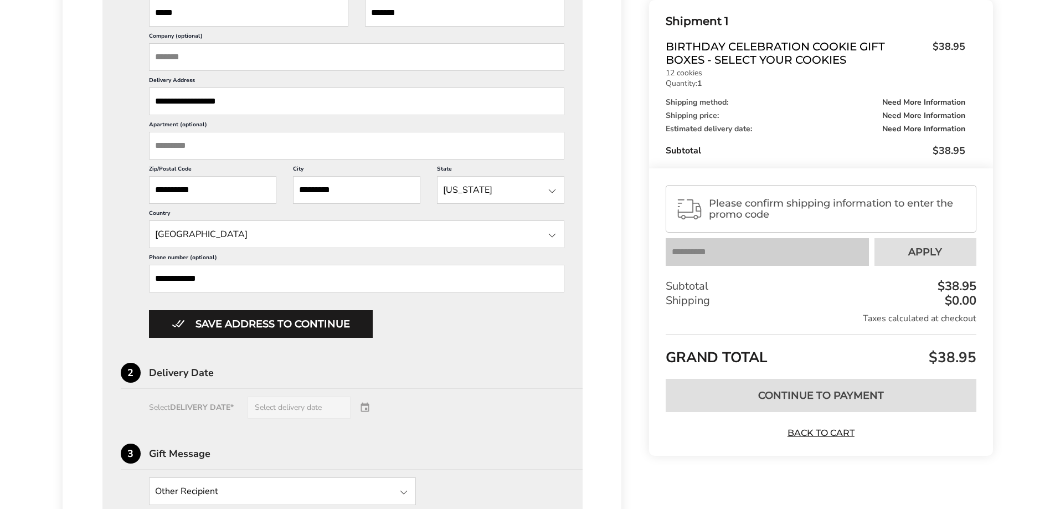
scroll to position [423, 0]
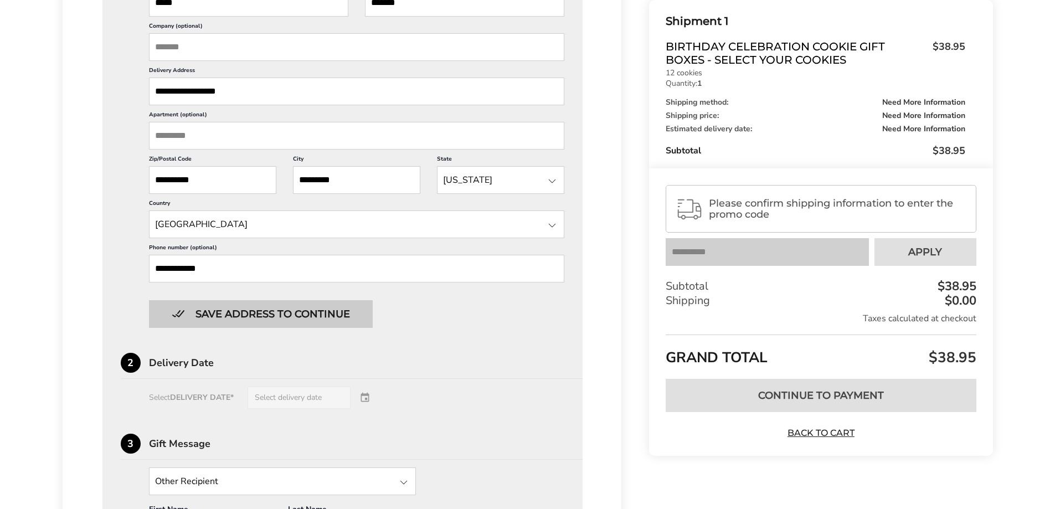
type input "**********"
click at [254, 313] on button "Save address to continue" at bounding box center [261, 314] width 224 height 28
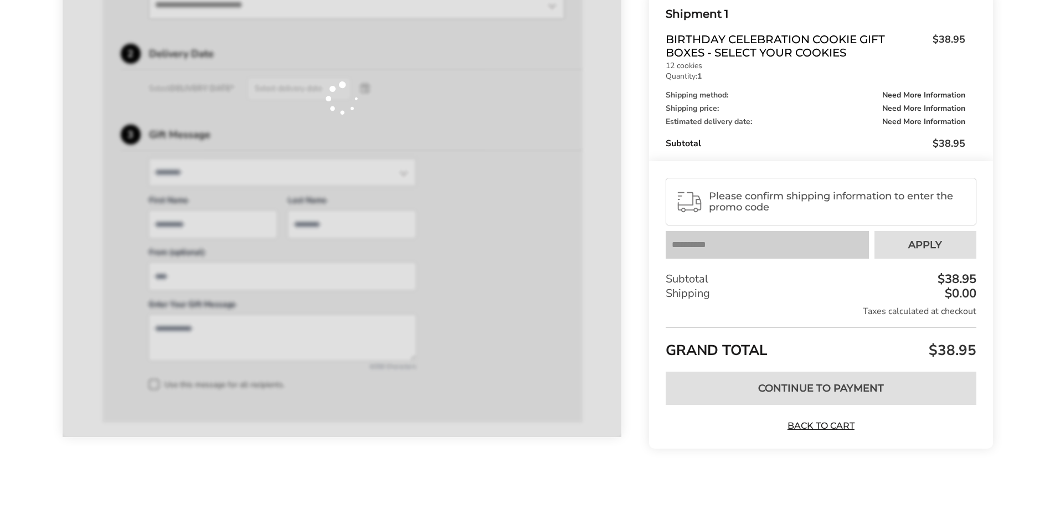
scroll to position [376, 0]
type input "*****"
type input "*******"
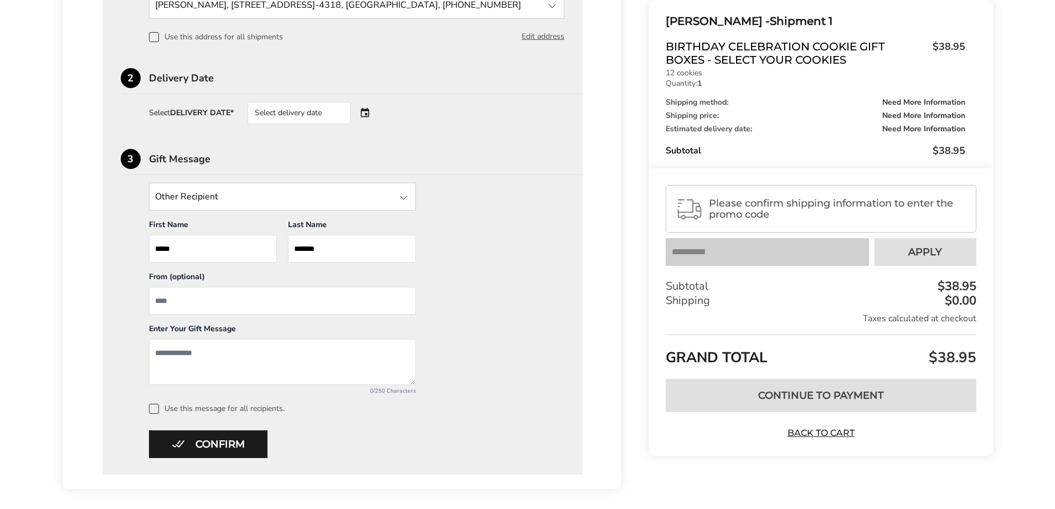
click at [294, 104] on div "Select delivery date" at bounding box center [299, 113] width 103 height 22
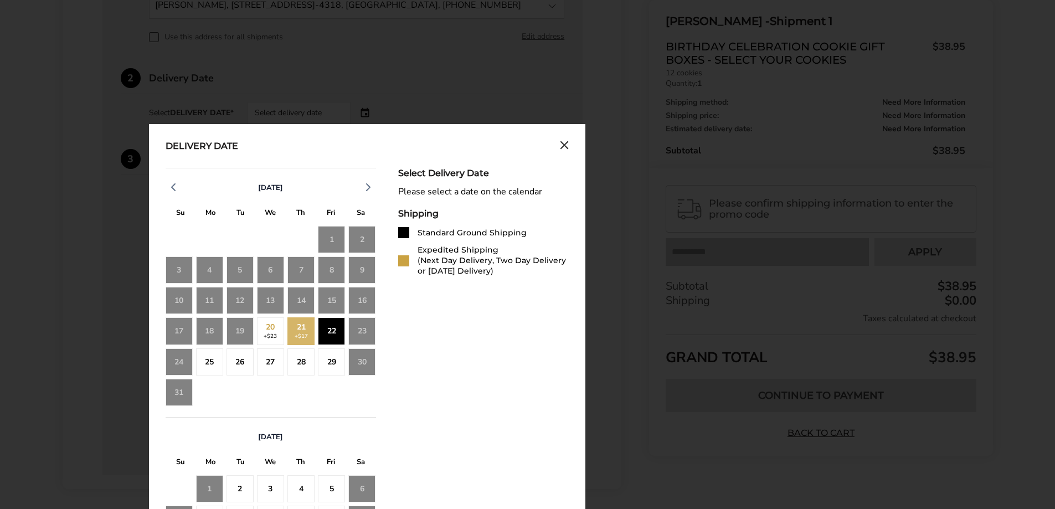
click at [330, 332] on div "22" at bounding box center [331, 330] width 27 height 27
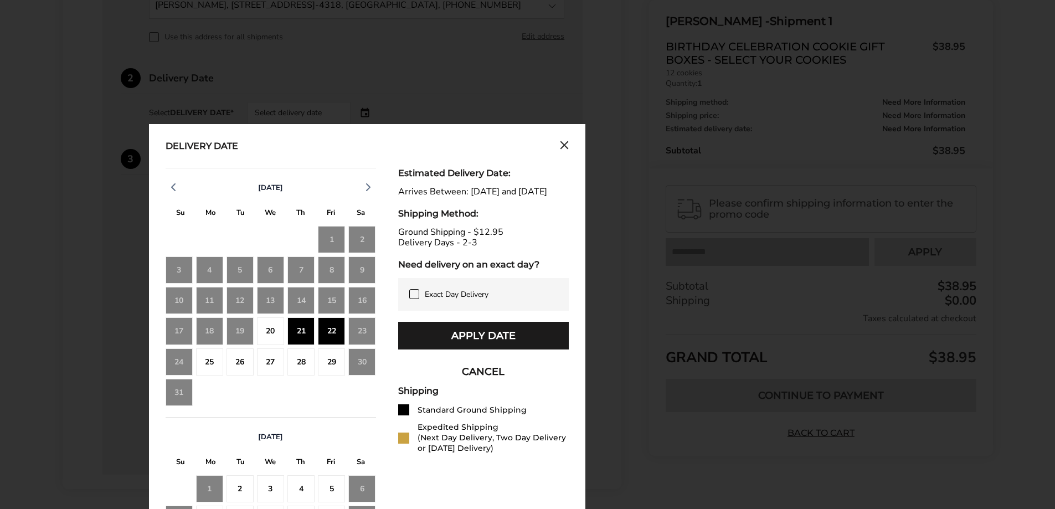
click at [328, 332] on div "22" at bounding box center [331, 330] width 27 height 27
click at [478, 345] on button "Apply Date" at bounding box center [483, 336] width 171 height 28
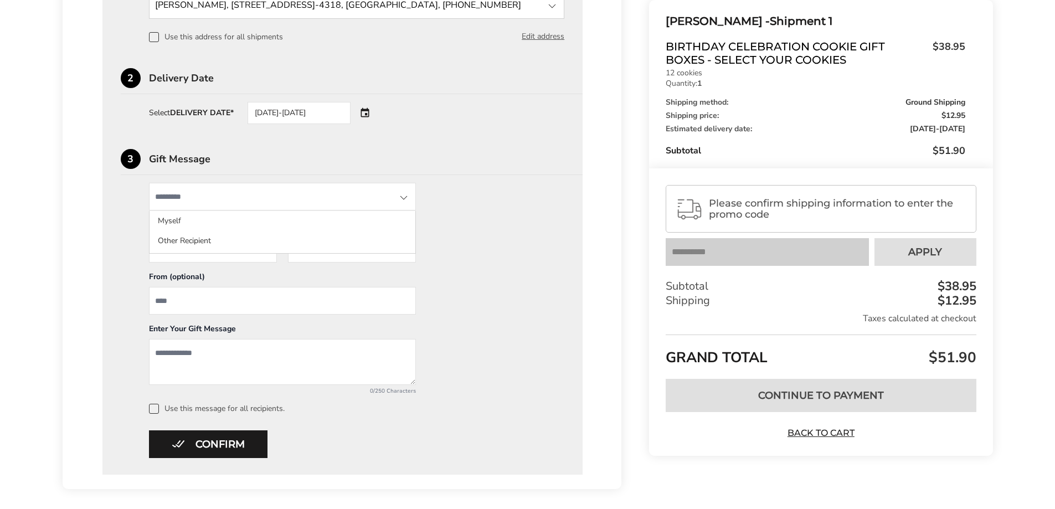
click at [179, 195] on input "State" at bounding box center [282, 197] width 267 height 28
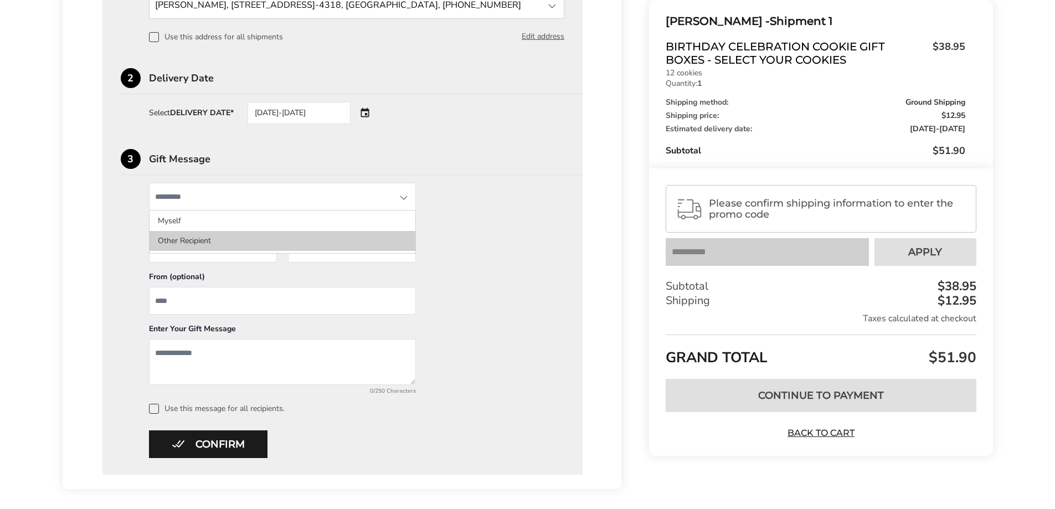
click at [182, 246] on li "Other Recipient" at bounding box center [283, 241] width 266 height 20
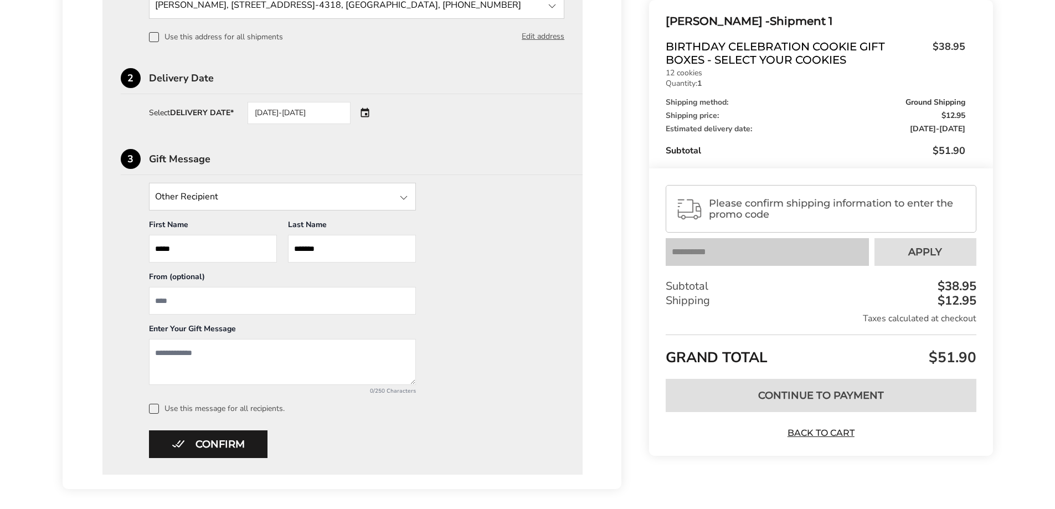
click at [191, 301] on input "From" at bounding box center [282, 301] width 267 height 28
type input "**********"
click at [228, 365] on textarea "Add a message" at bounding box center [282, 362] width 267 height 46
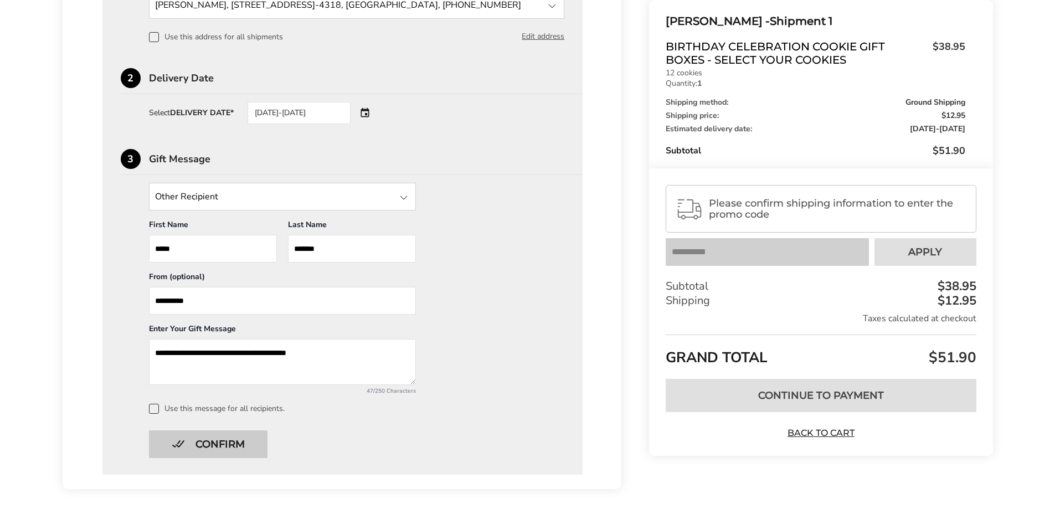
type textarea "**********"
click at [208, 439] on button "Confirm" at bounding box center [208, 444] width 119 height 28
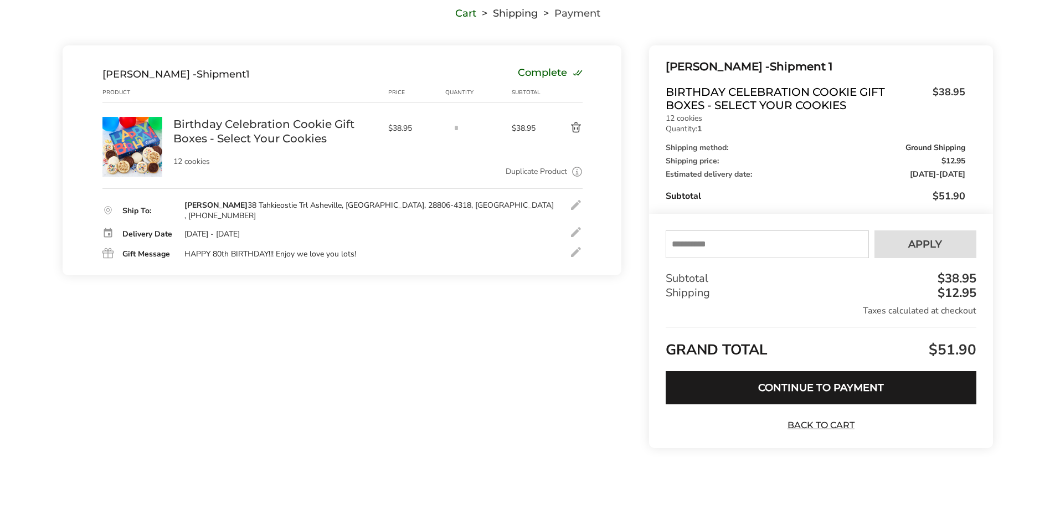
scroll to position [90, 0]
click at [838, 381] on button "Continue to Payment" at bounding box center [821, 387] width 310 height 33
